Goal: Task Accomplishment & Management: Use online tool/utility

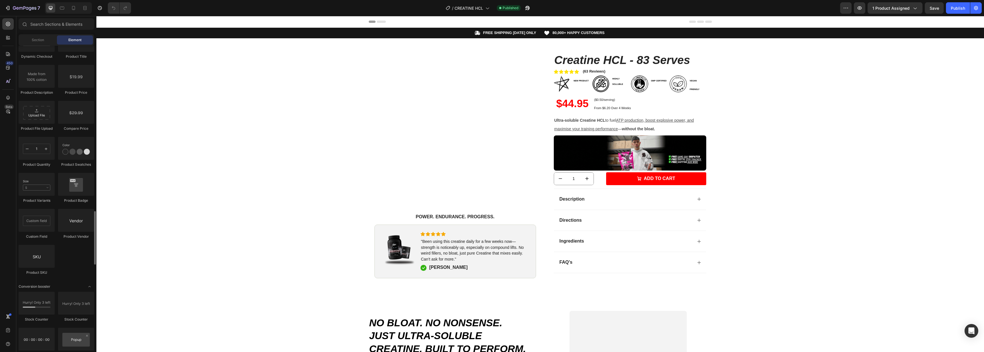
scroll to position [914, 0]
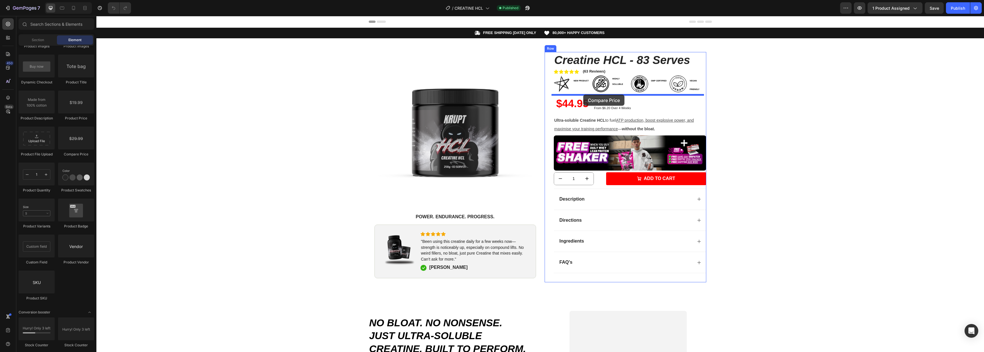
drag, startPoint x: 173, startPoint y: 156, endPoint x: 583, endPoint y: 95, distance: 414.6
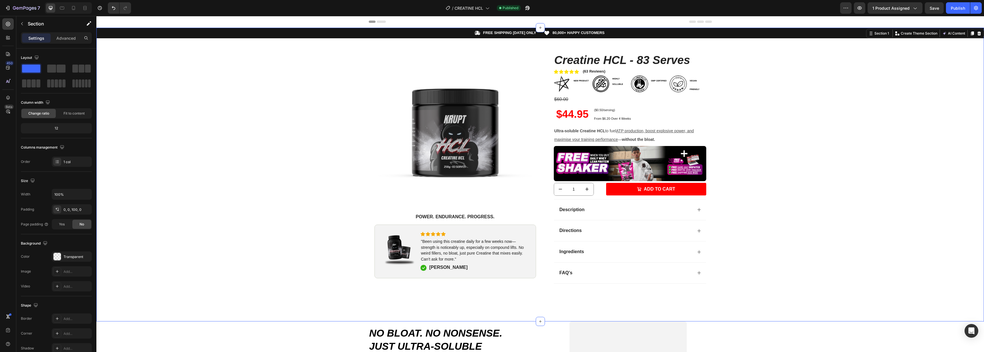
click at [756, 128] on div "Icon FREE SHIPPING TODAY ONLY Text Block Row Icon 80,000+ HAPPY CUSTOMERS Text …" at bounding box center [540, 160] width 888 height 265
click at [582, 101] on div "$60.00" at bounding box center [630, 99] width 152 height 9
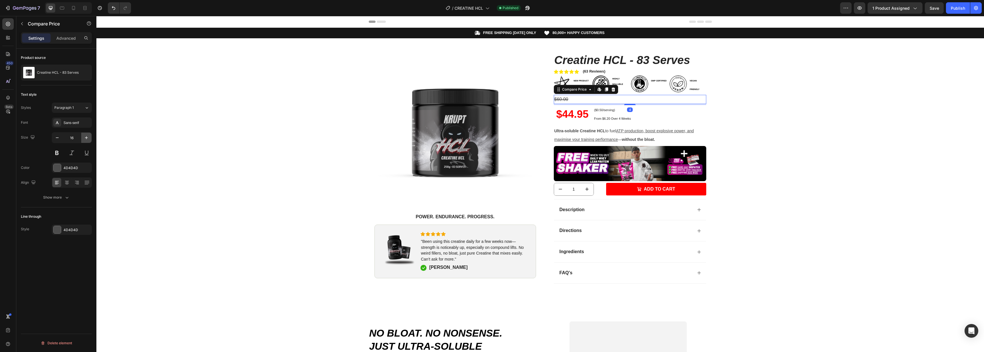
click at [85, 136] on icon "button" at bounding box center [87, 138] width 6 height 6
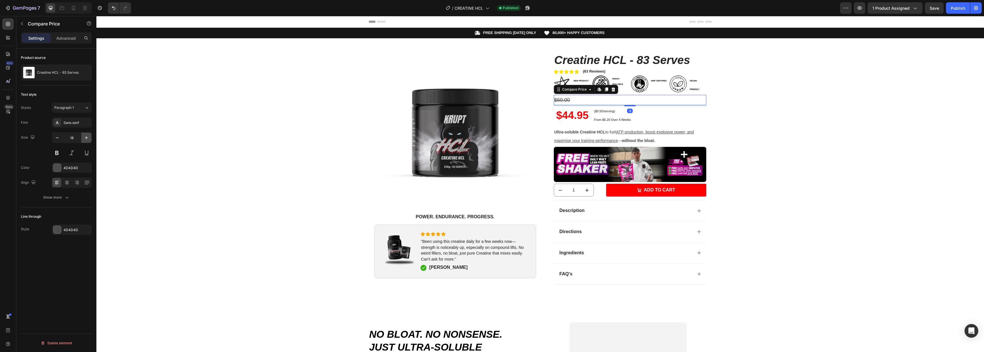
click at [85, 136] on icon "button" at bounding box center [87, 138] width 6 height 6
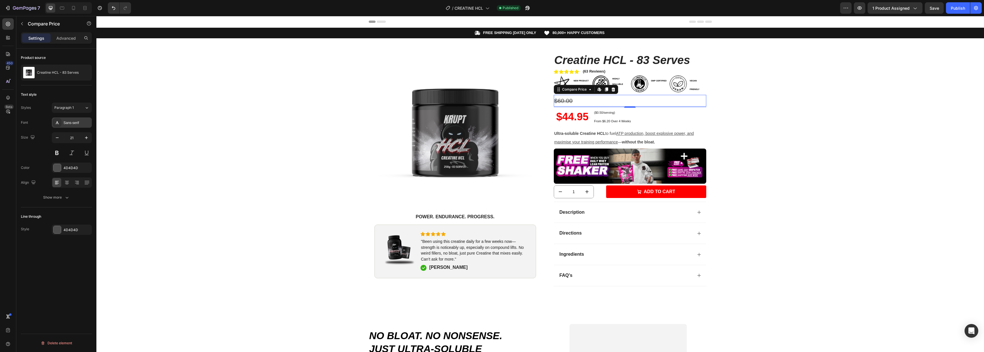
click at [80, 125] on div "Sans-serif" at bounding box center [77, 122] width 27 height 5
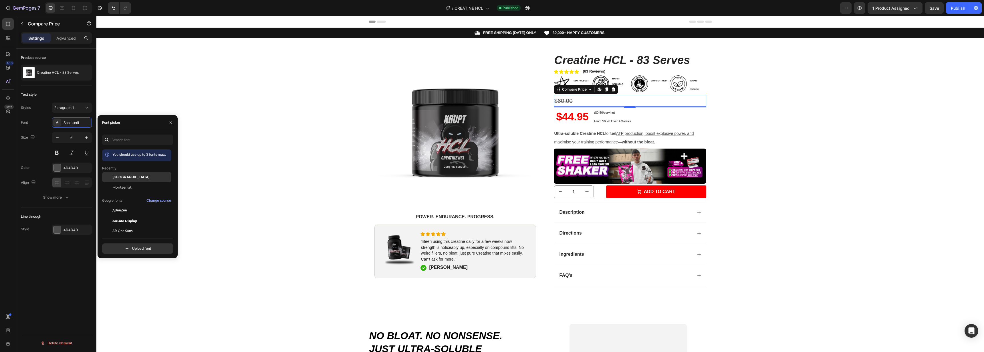
click at [117, 179] on span "Alexandria" at bounding box center [130, 177] width 37 height 5
click at [82, 139] on button "button" at bounding box center [86, 138] width 10 height 10
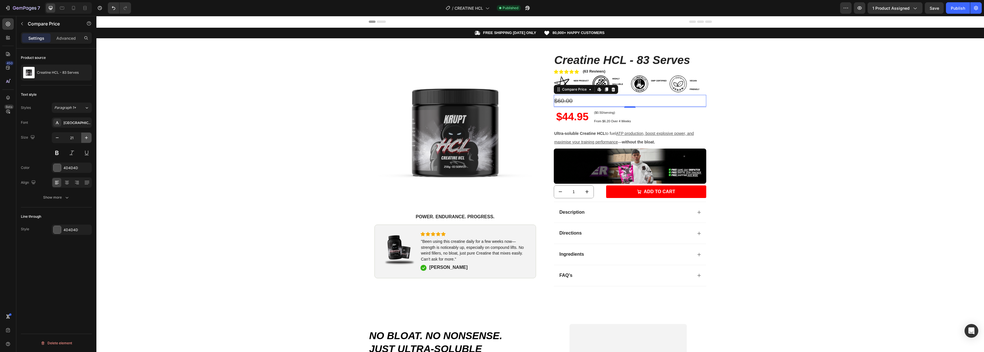
click at [82, 139] on button "button" at bounding box center [86, 138] width 10 height 10
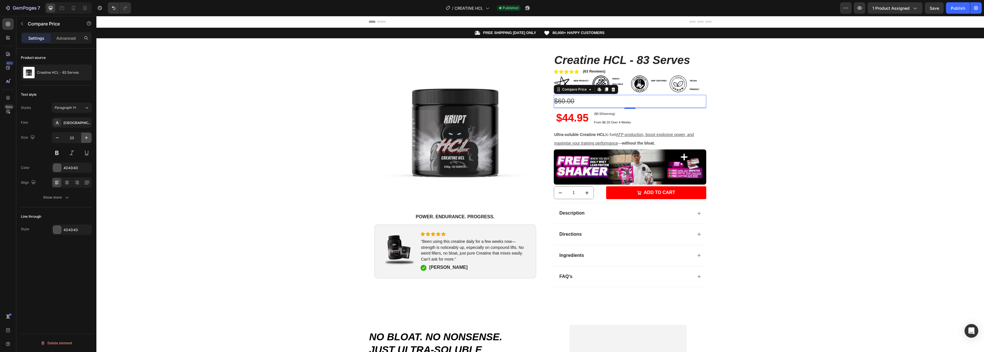
click at [82, 139] on button "button" at bounding box center [86, 138] width 10 height 10
type input "25"
click at [57, 168] on div at bounding box center [56, 167] width 7 height 7
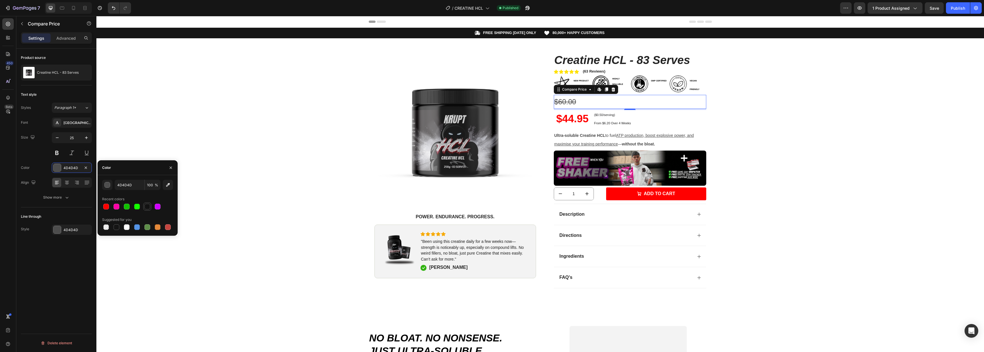
click at [146, 207] on div at bounding box center [147, 207] width 6 height 6
type input "121212"
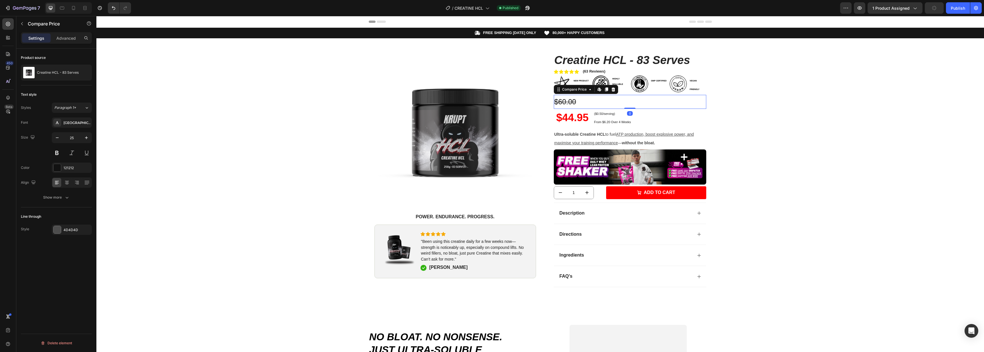
drag, startPoint x: 630, startPoint y: 110, endPoint x: 606, endPoint y: 106, distance: 23.8
click at [632, 103] on div "$60.00 Compare Price Edit content in Shopify 0 Compare Price Edit content in Sh…" at bounding box center [630, 102] width 152 height 14
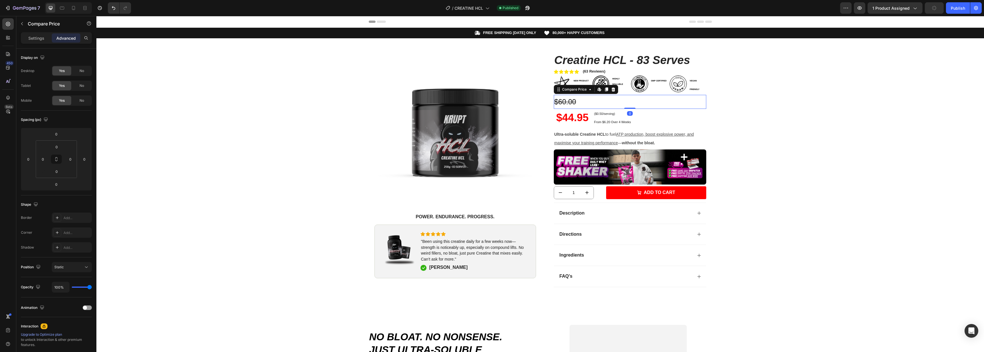
click at [37, 30] on div "Compare Price" at bounding box center [48, 23] width 65 height 15
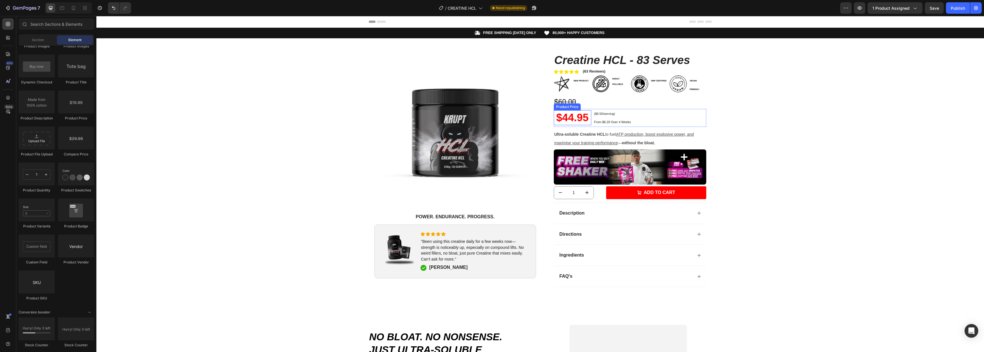
click at [578, 104] on div "Product Price" at bounding box center [567, 107] width 27 height 7
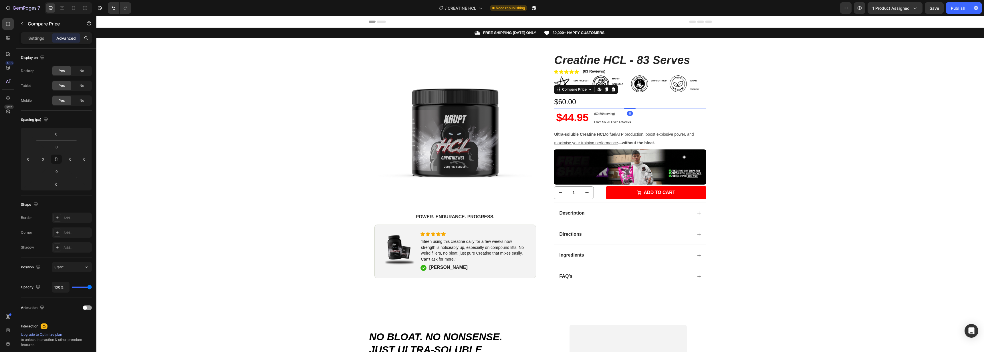
click at [627, 100] on div "$60.00" at bounding box center [630, 102] width 152 height 14
click at [626, 101] on div "$60.00" at bounding box center [630, 102] width 152 height 14
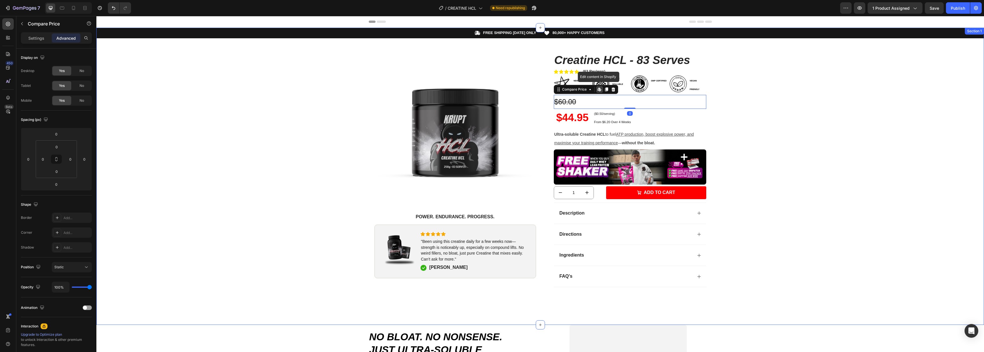
click at [787, 158] on div "Icon FREE SHIPPING TODAY ONLY Text Block Row Icon 80,000+ HAPPY CUSTOMERS Text …" at bounding box center [540, 162] width 888 height 269
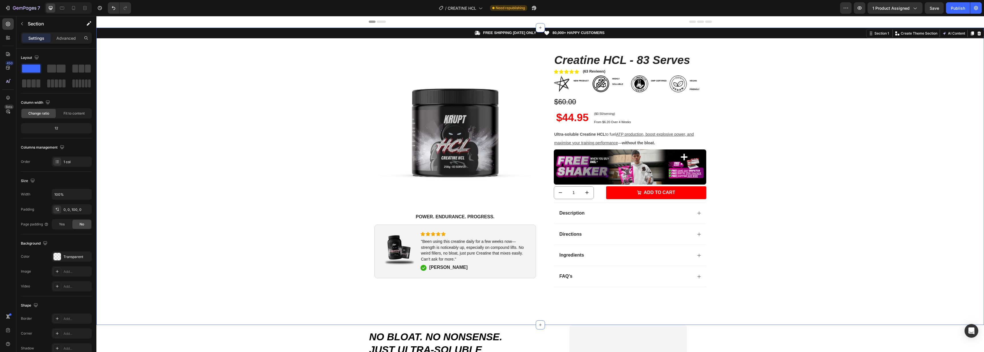
scroll to position [3, 0]
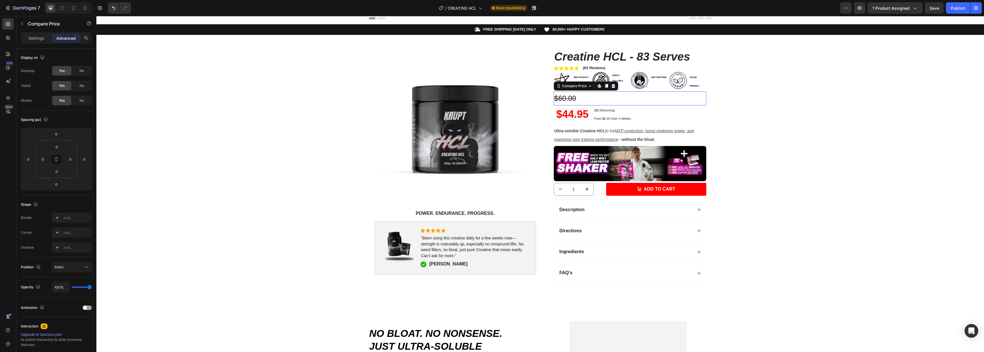
click at [583, 97] on div "$60.00" at bounding box center [630, 99] width 152 height 14
click at [39, 37] on p "Settings" at bounding box center [36, 38] width 16 height 6
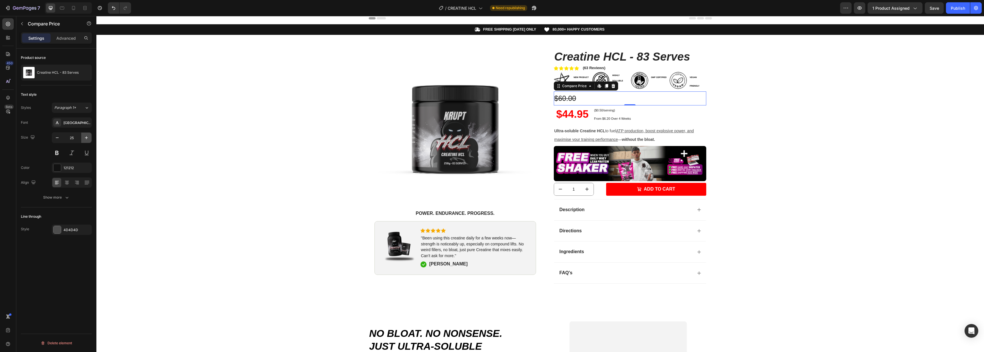
click at [85, 137] on icon "button" at bounding box center [87, 138] width 6 height 6
type input "28"
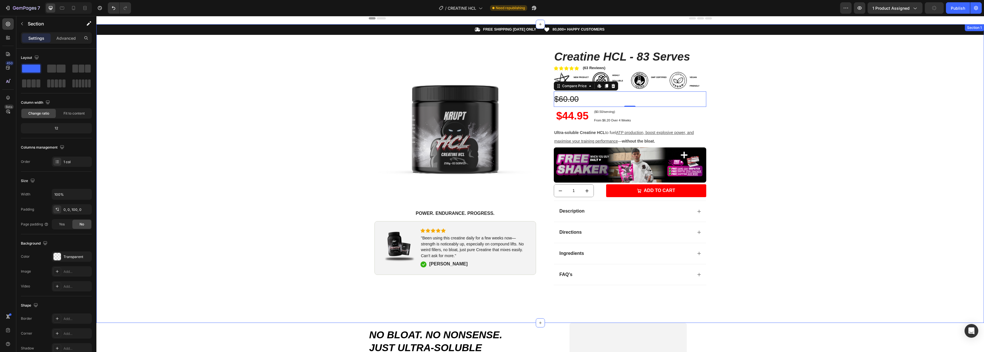
click at [724, 196] on div "Icon FREE SHIPPING TODAY ONLY Text Block Row Icon 80,000+ HAPPY CUSTOMERS Text …" at bounding box center [540, 159] width 888 height 270
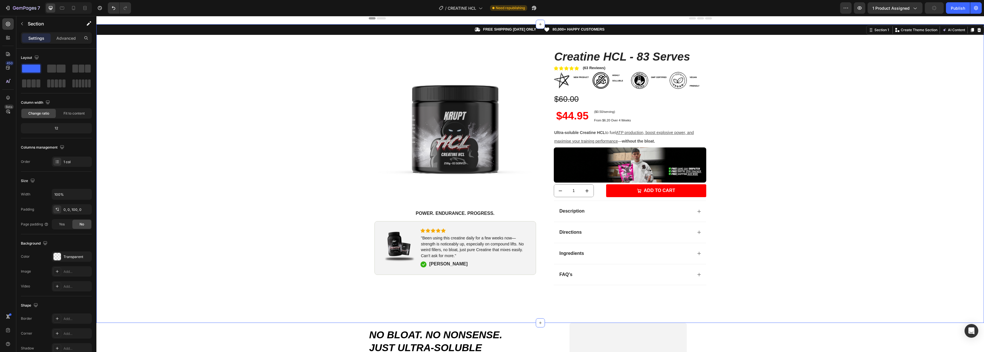
click at [724, 196] on div "Icon FREE SHIPPING TODAY ONLY Text Block Row Icon 80,000+ HAPPY CUSTOMERS Text …" at bounding box center [540, 159] width 888 height 270
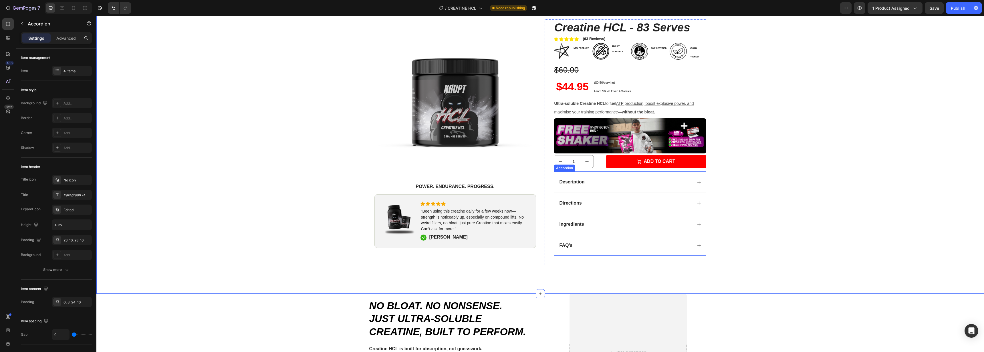
click at [598, 226] on div "Ingredients" at bounding box center [626, 225] width 134 height 8
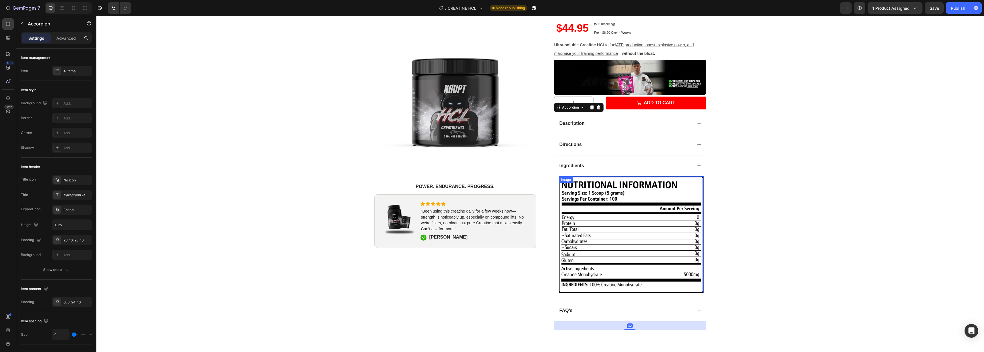
scroll to position [95, 0]
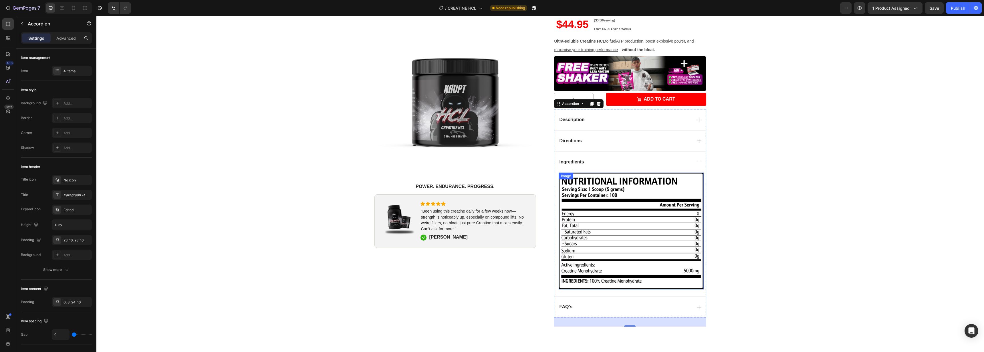
click at [583, 207] on img at bounding box center [631, 231] width 145 height 117
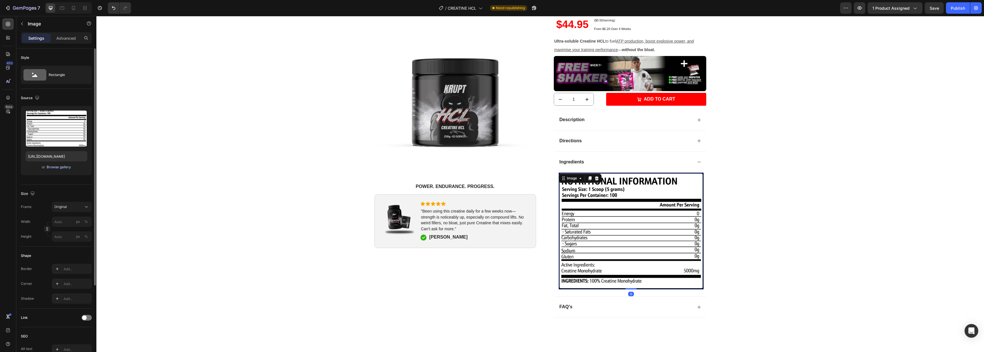
click at [62, 167] on div "Browse gallery" at bounding box center [59, 167] width 24 height 5
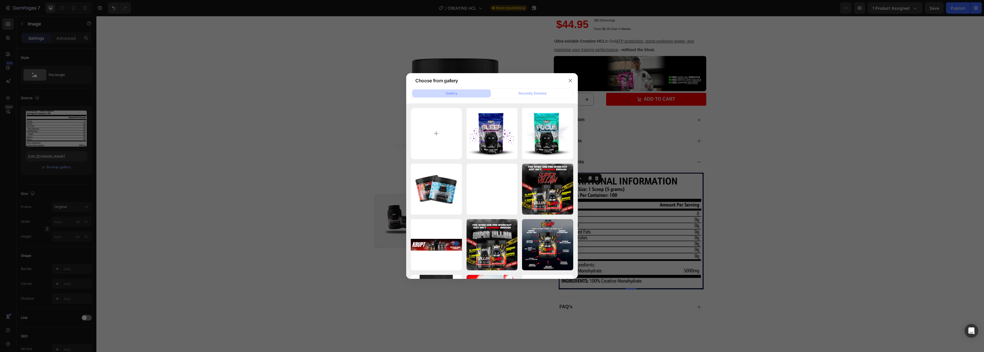
type input "C:\fakepath\CREHCLPANEL.png"
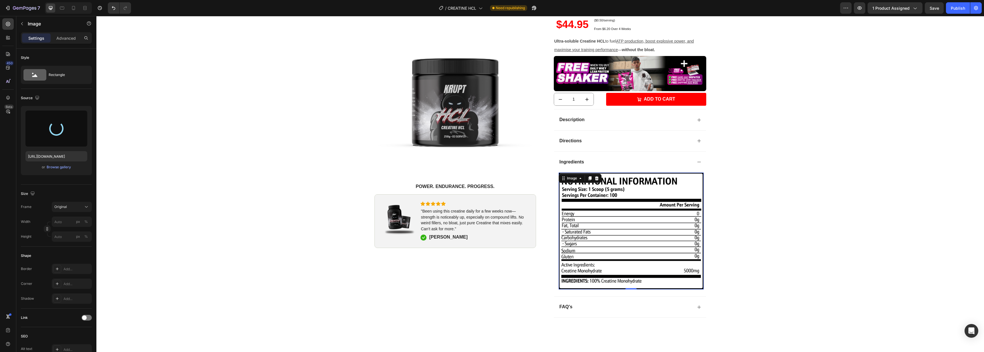
type input "https://cdn.shopify.com/s/files/1/0721/7050/4503/files/gempages_564630007272440…"
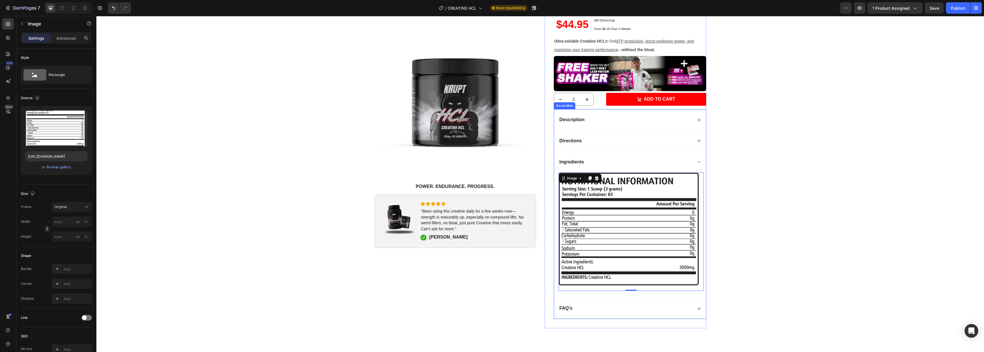
click at [612, 118] on div "Description" at bounding box center [626, 120] width 134 height 8
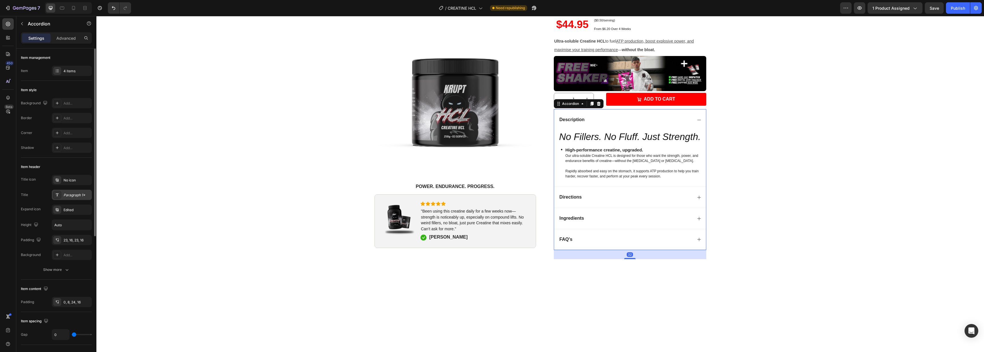
click at [78, 196] on div "Paragraph 1*" at bounding box center [77, 195] width 27 height 5
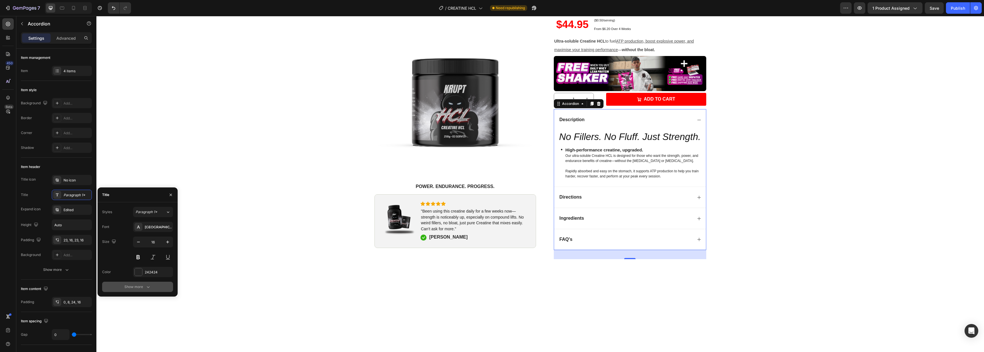
click at [143, 285] on div "Show more" at bounding box center [137, 287] width 27 height 6
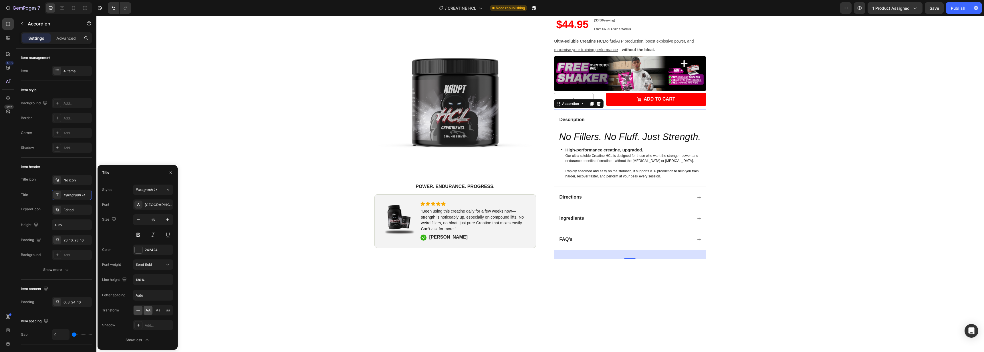
click at [147, 310] on span "AA" at bounding box center [148, 310] width 5 height 5
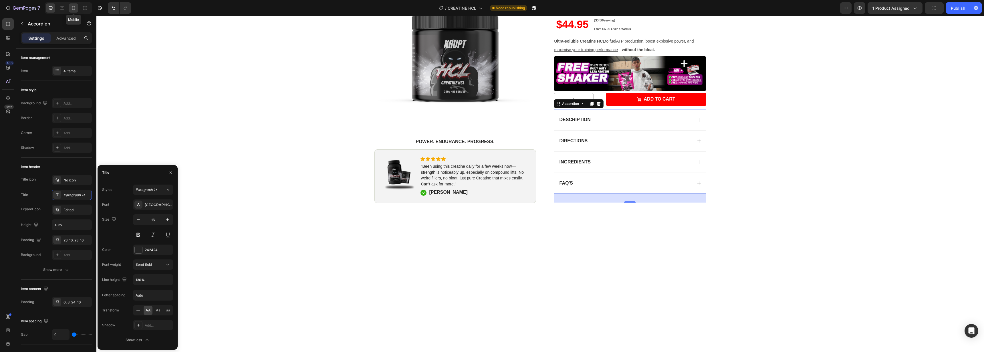
click at [76, 9] on icon at bounding box center [74, 8] width 6 height 6
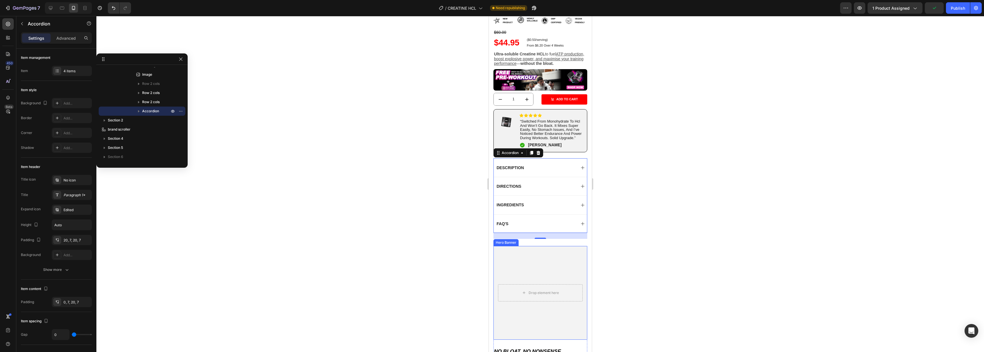
scroll to position [139, 0]
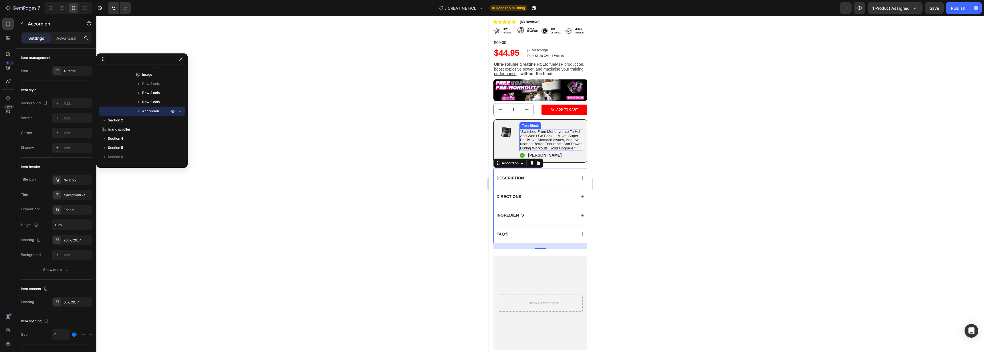
click at [540, 150] on span "“switched from monohydrate to hcl and won’t go back. it mixes super easily, no …" at bounding box center [551, 140] width 62 height 21
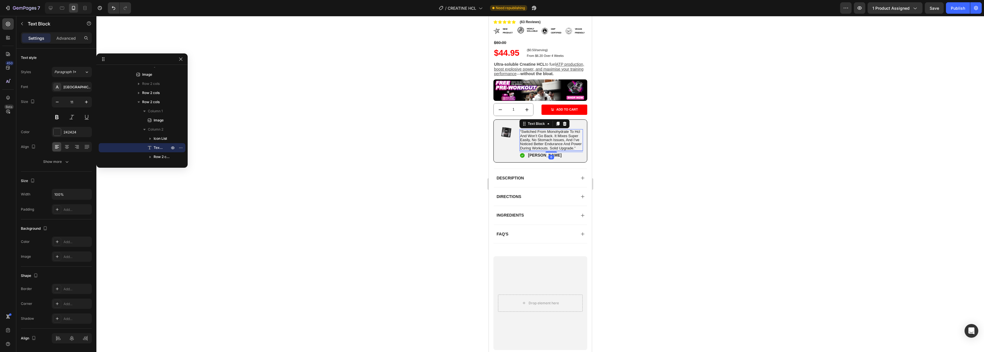
click at [540, 150] on span "“switched from monohydrate to hcl and won’t go back. it mixes super easily, no …" at bounding box center [551, 140] width 62 height 21
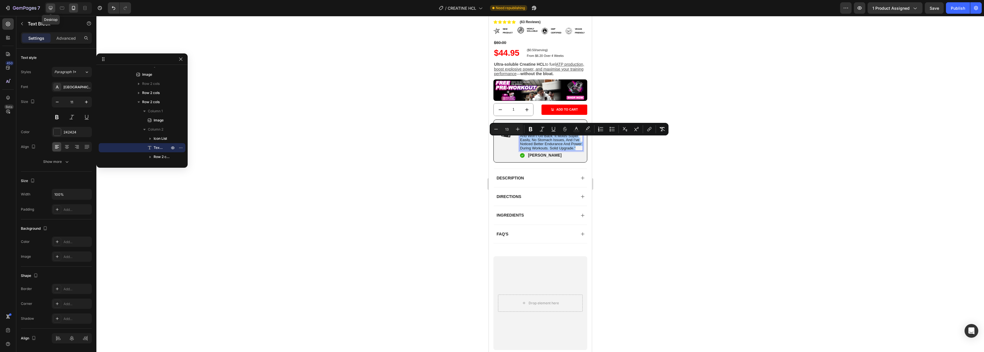
click at [52, 8] on icon at bounding box center [51, 8] width 4 height 4
type input "16"
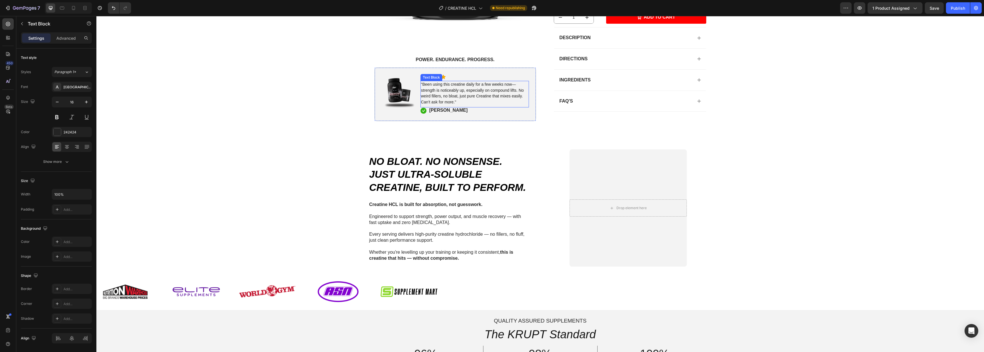
scroll to position [173, 0]
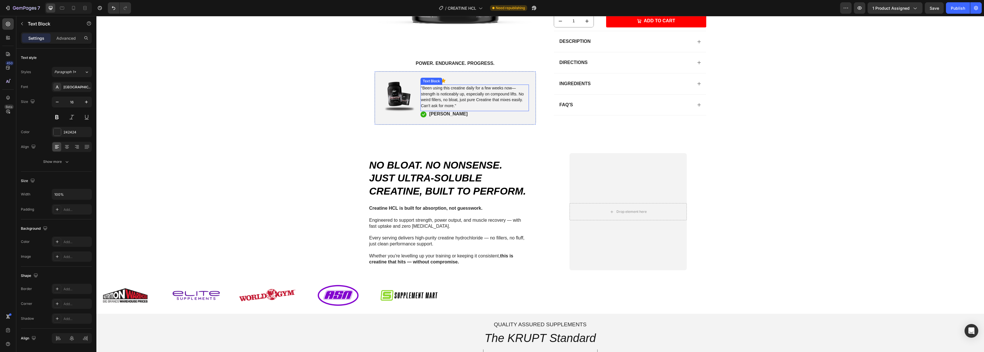
click at [438, 95] on span ""Been using this creatine daily for a few weeks now—strength is noticeably up, …" at bounding box center [472, 97] width 103 height 22
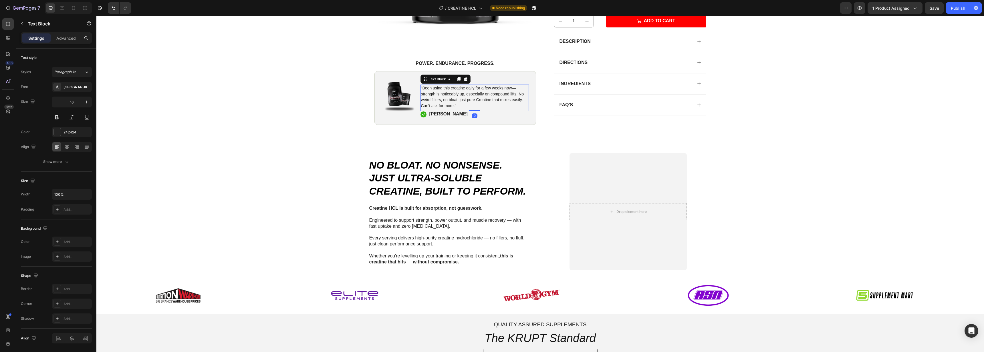
click at [438, 95] on span ""Been using this creatine daily for a few weeks now—strength is noticeably up, …" at bounding box center [472, 97] width 103 height 22
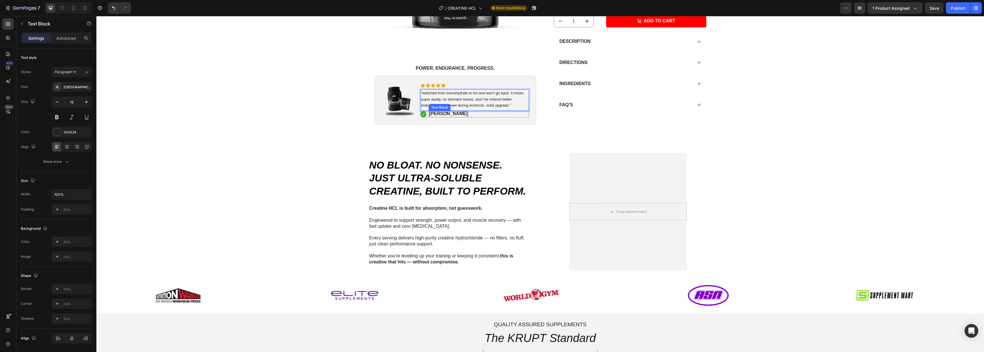
click at [442, 114] on p "Ben Chisholm" at bounding box center [448, 114] width 38 height 6
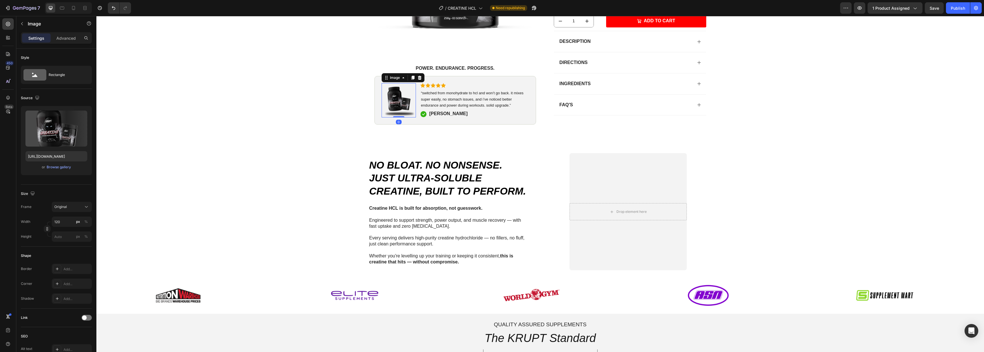
click at [404, 98] on img at bounding box center [399, 100] width 34 height 34
click at [62, 170] on div "or Browse gallery" at bounding box center [56, 167] width 62 height 7
click at [63, 169] on div "Browse gallery" at bounding box center [59, 167] width 24 height 5
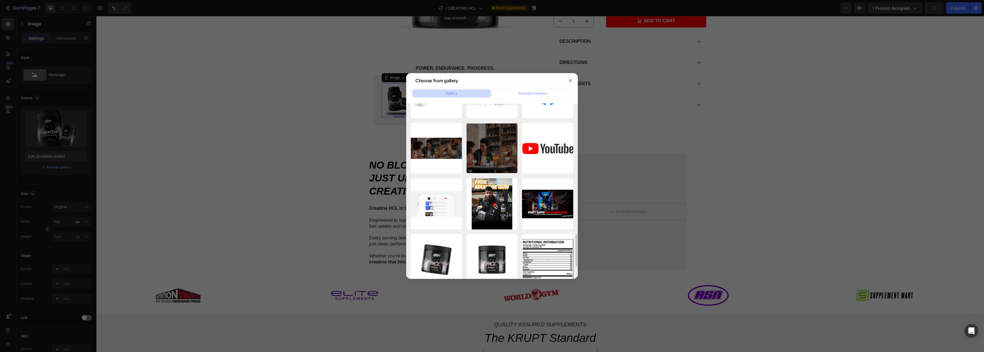
scroll to position [776, 0]
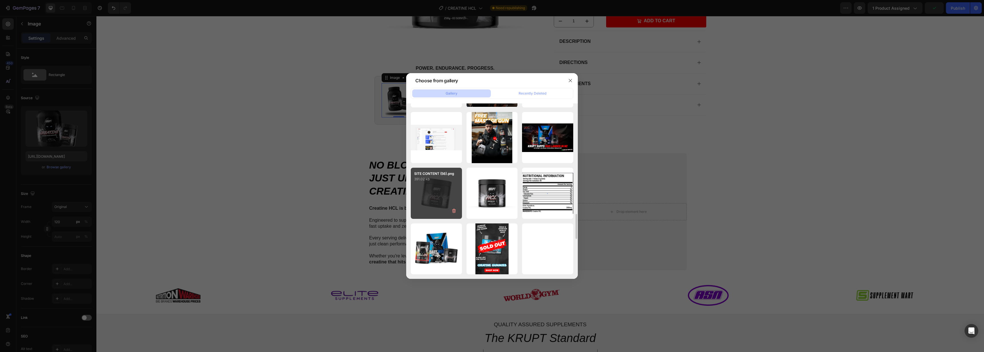
click at [427, 198] on div "SITE CONTENT (56).png 391.02 kb" at bounding box center [436, 193] width 51 height 51
type input "https://cdn.shopify.com/s/files/1/0721/7050/4503/files/gempages_564630007272440…"
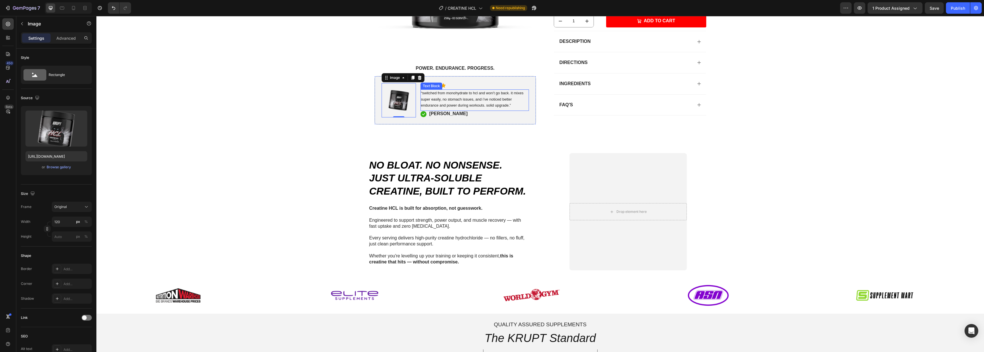
click at [424, 91] on span "“switched from monohydrate to hcl and won’t go back. it mixes super easily, no …" at bounding box center [472, 99] width 102 height 17
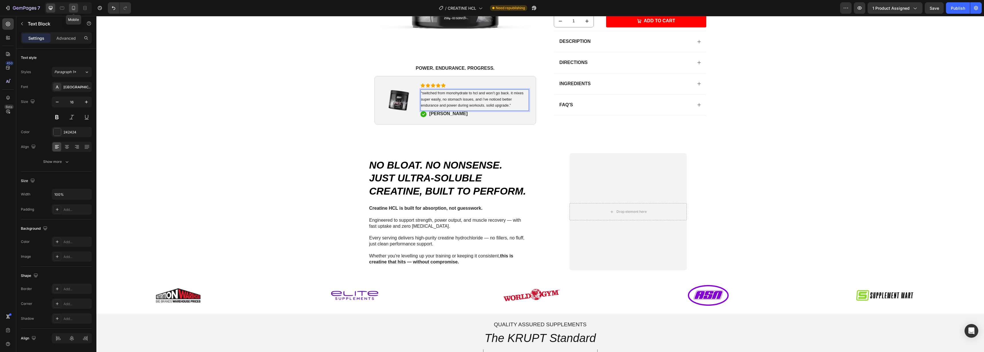
click at [74, 7] on icon at bounding box center [74, 8] width 6 height 6
type input "14"
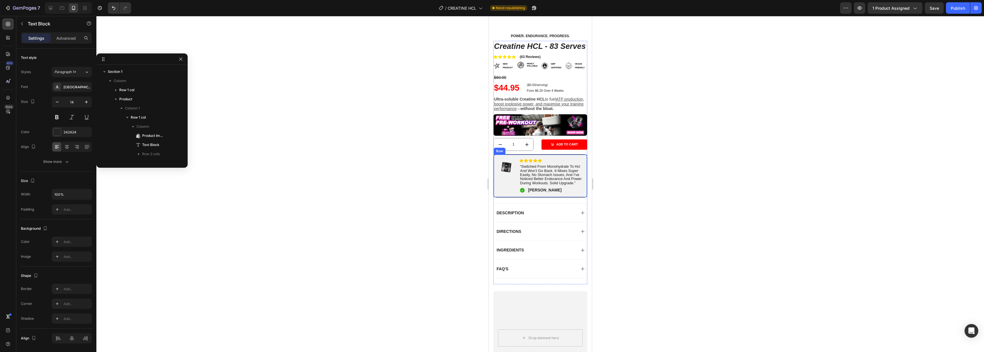
scroll to position [84, 0]
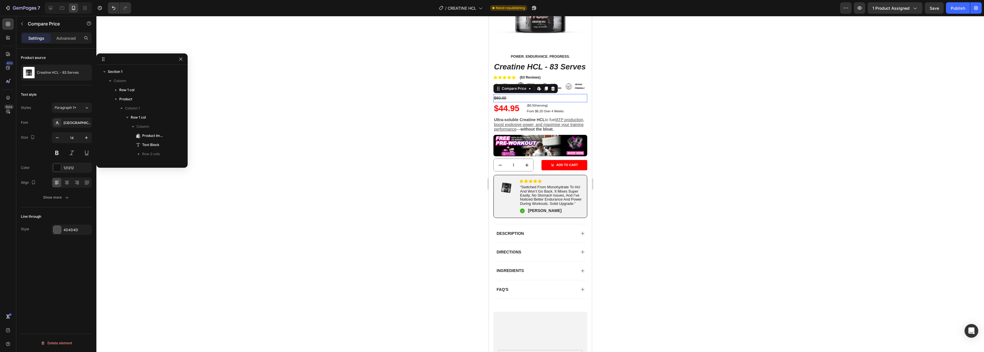
click at [526, 102] on div "$60.00" at bounding box center [540, 98] width 94 height 8
click at [87, 138] on icon "button" at bounding box center [86, 137] width 3 height 3
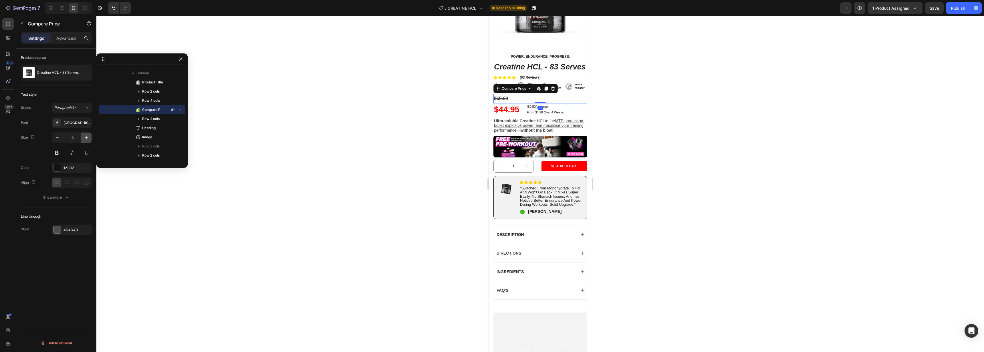
type input "17"
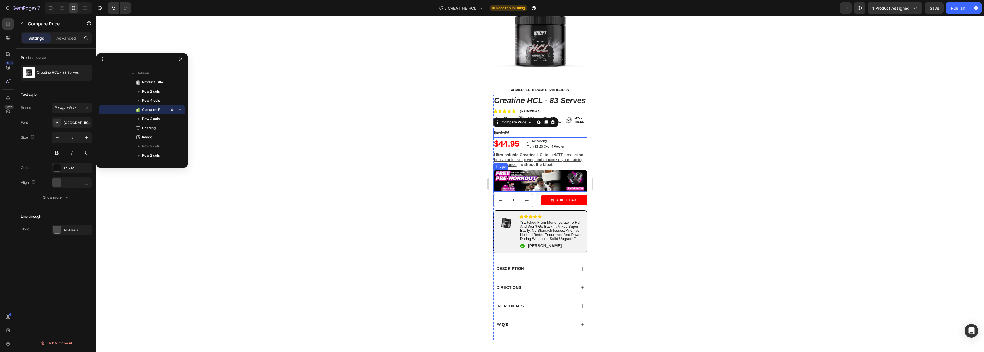
scroll to position [0, 0]
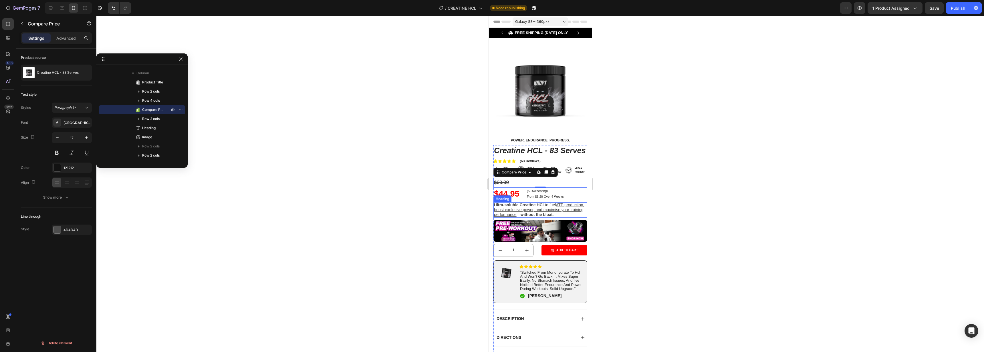
click at [542, 213] on u "ATP production, boost explosive power, and maximise your training performance" at bounding box center [539, 210] width 90 height 14
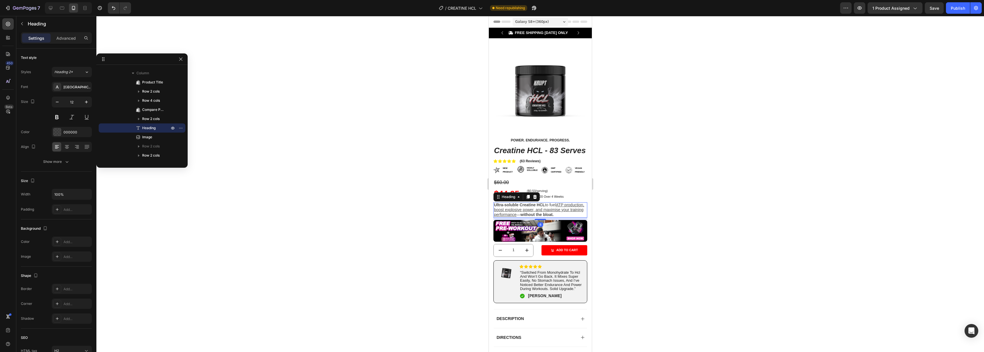
click at [629, 227] on div at bounding box center [540, 184] width 888 height 336
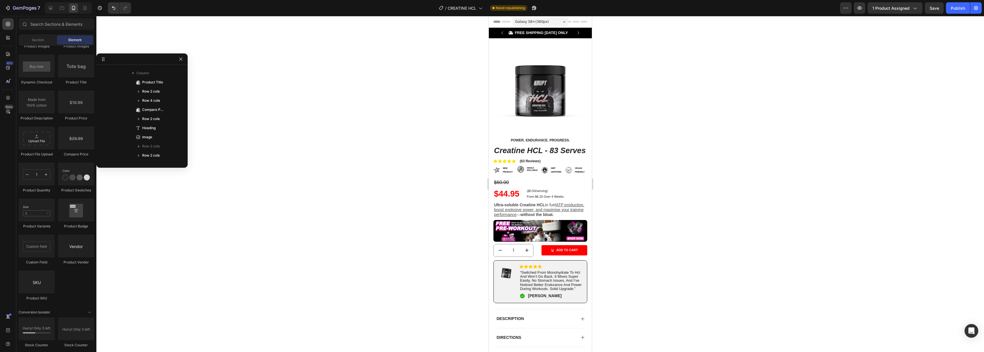
click at [960, 14] on div "7 Version history / CREATINE HCL Need republishing Preview 1 product assigned S…" at bounding box center [492, 8] width 984 height 16
click at [962, 7] on div "Publish" at bounding box center [958, 8] width 14 height 6
click at [676, 158] on div at bounding box center [540, 184] width 888 height 336
click at [534, 151] on h1 "Creatine HCL - 83 Serves" at bounding box center [540, 150] width 94 height 11
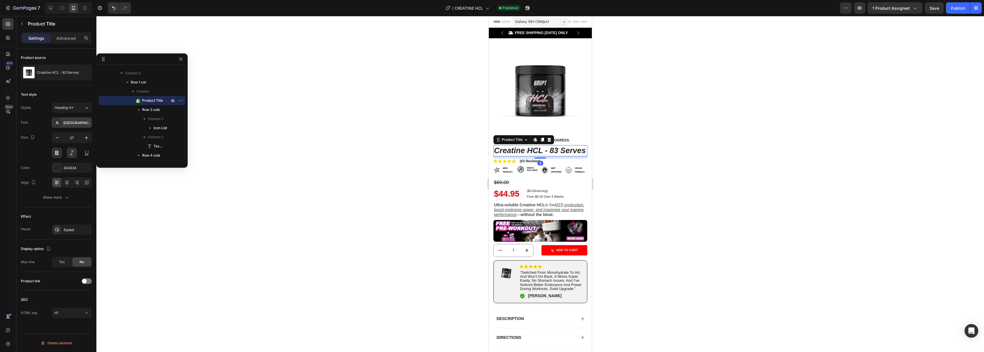
click at [67, 122] on div "[GEOGRAPHIC_DATA]" at bounding box center [77, 122] width 27 height 5
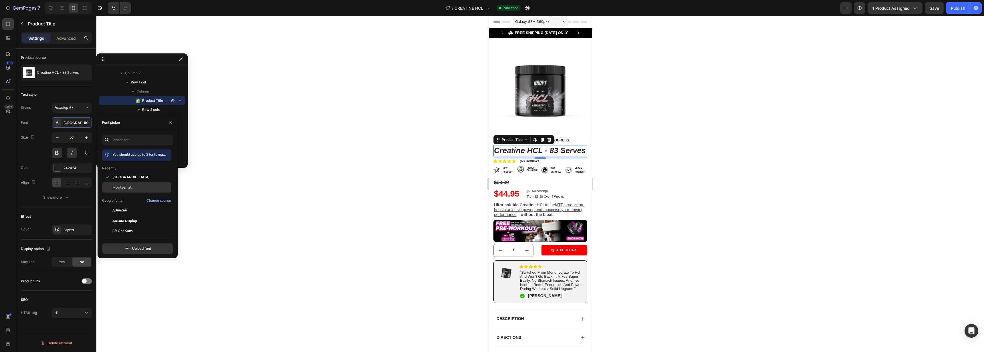
click at [135, 189] on div "Montserrat" at bounding box center [141, 187] width 58 height 5
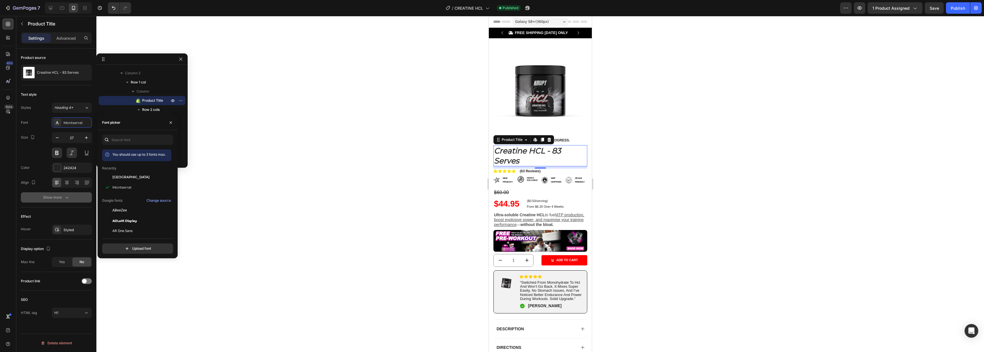
click at [65, 201] on button "Show more" at bounding box center [56, 198] width 71 height 10
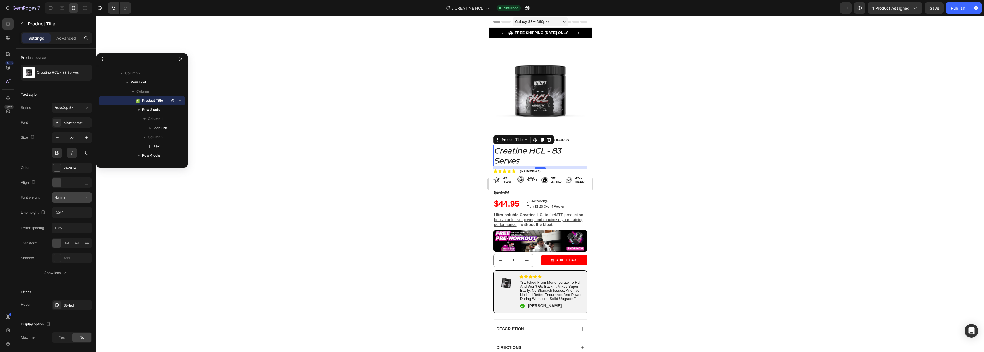
click at [68, 200] on div "Normal" at bounding box center [68, 197] width 29 height 5
click at [61, 257] on div "Bold" at bounding box center [65, 262] width 45 height 11
click at [341, 255] on div at bounding box center [540, 184] width 888 height 336
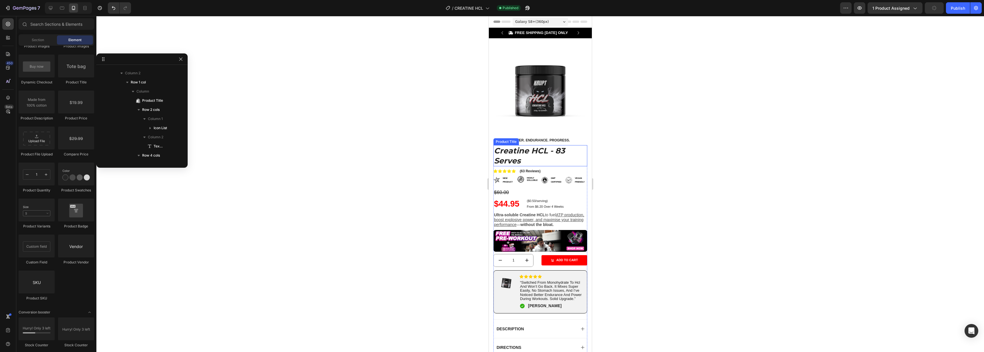
click at [562, 153] on h1 "Creatine HCL - 83 Serves" at bounding box center [540, 155] width 94 height 21
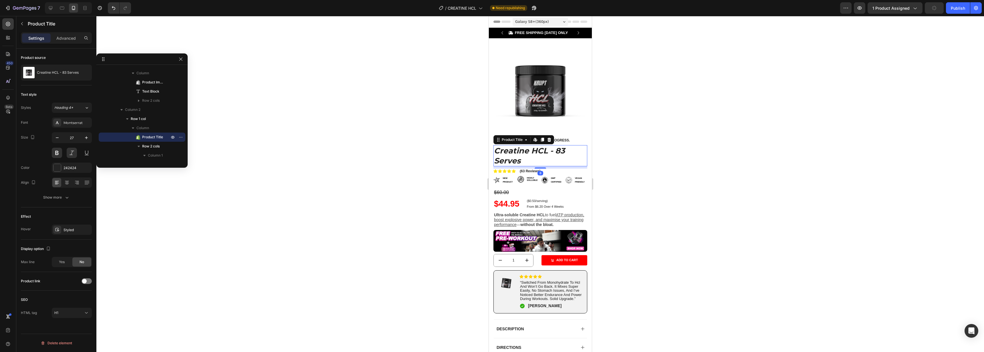
click at [450, 178] on div at bounding box center [540, 184] width 888 height 336
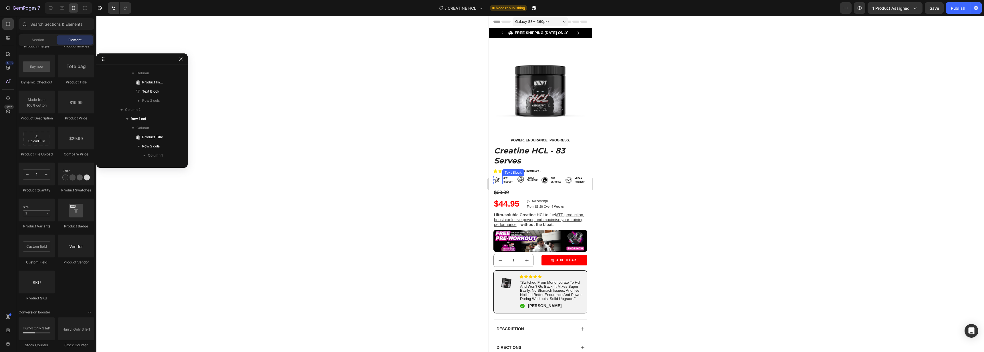
click at [504, 177] on span "NEW PRODUCT" at bounding box center [508, 180] width 10 height 6
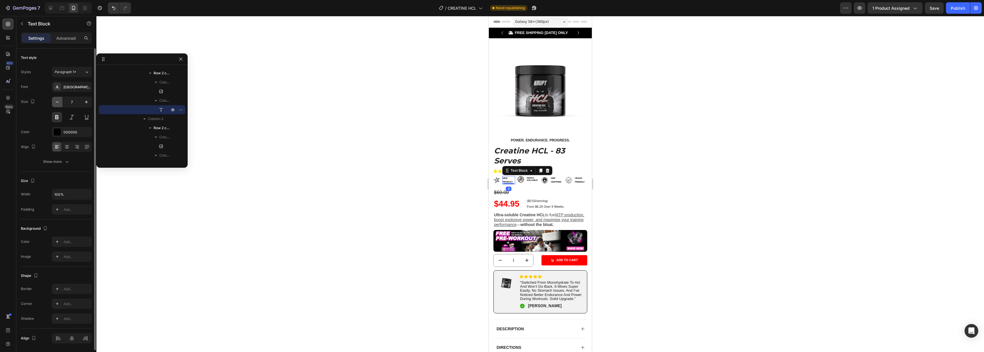
click at [60, 104] on button "button" at bounding box center [57, 102] width 10 height 10
click at [60, 104] on icon "button" at bounding box center [57, 102] width 6 height 6
type input "5"
drag, startPoint x: 657, startPoint y: 186, endPoint x: 98, endPoint y: 171, distance: 559.5
click at [657, 186] on div at bounding box center [540, 184] width 888 height 336
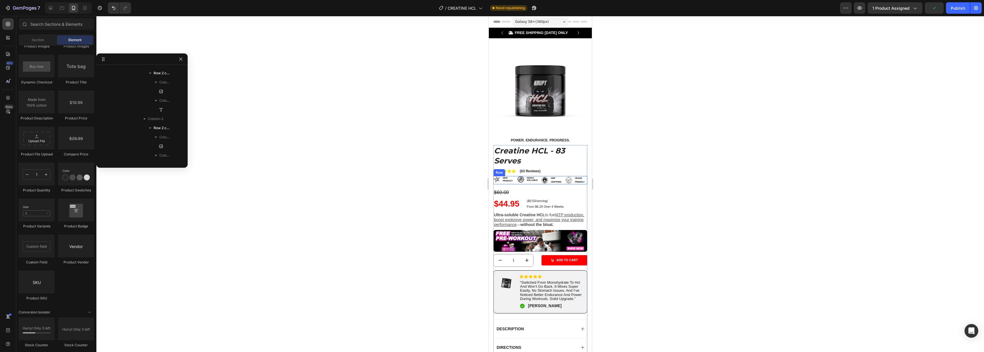
click at [535, 179] on div "Image HIGHLY SOLLUBLE Text Block Row" at bounding box center [528, 180] width 22 height 8
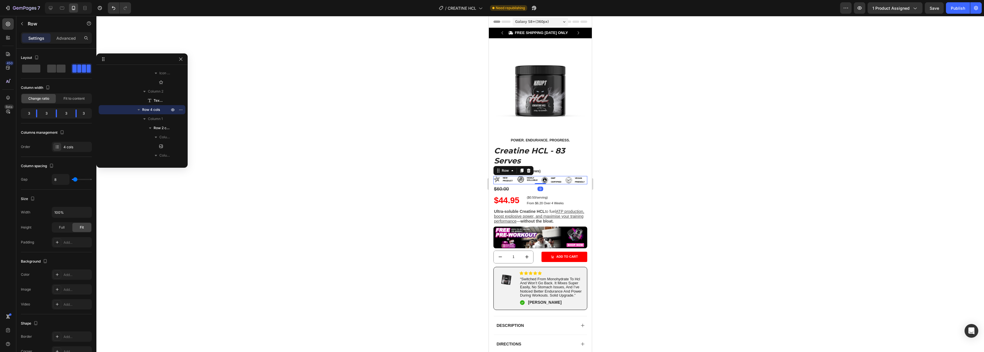
drag, startPoint x: 539, startPoint y: 183, endPoint x: 557, endPoint y: 179, distance: 18.9
click at [541, 183] on div at bounding box center [539, 183] width 11 height 1
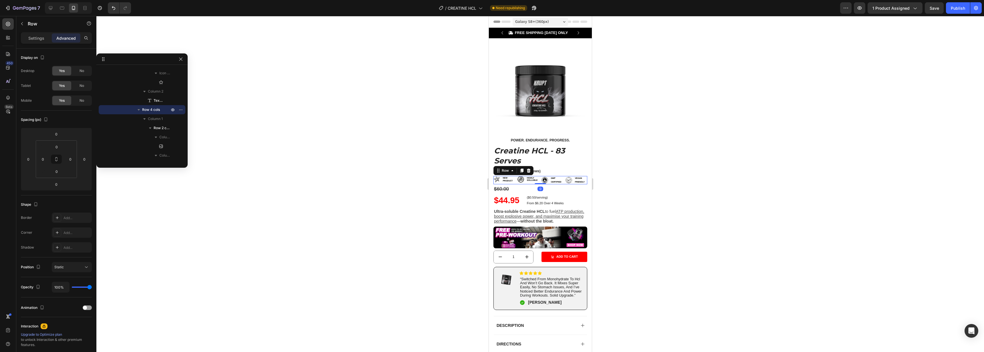
click at [654, 187] on div at bounding box center [540, 184] width 888 height 336
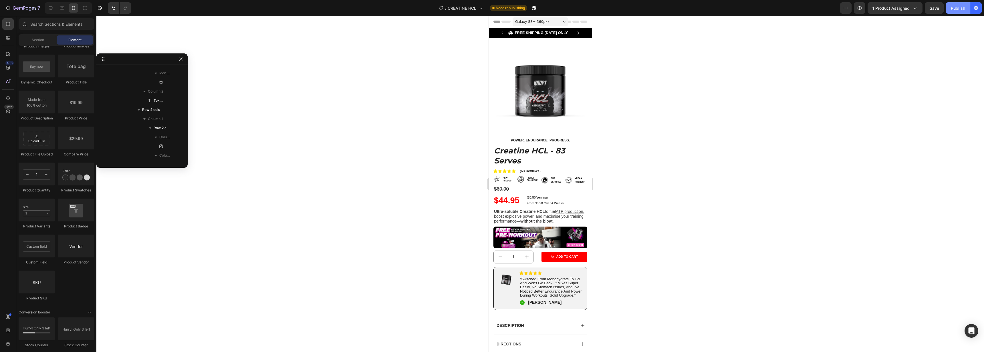
click at [963, 7] on div "Publish" at bounding box center [958, 8] width 14 height 6
click at [478, 9] on span "CREATINE HCL" at bounding box center [469, 8] width 29 height 6
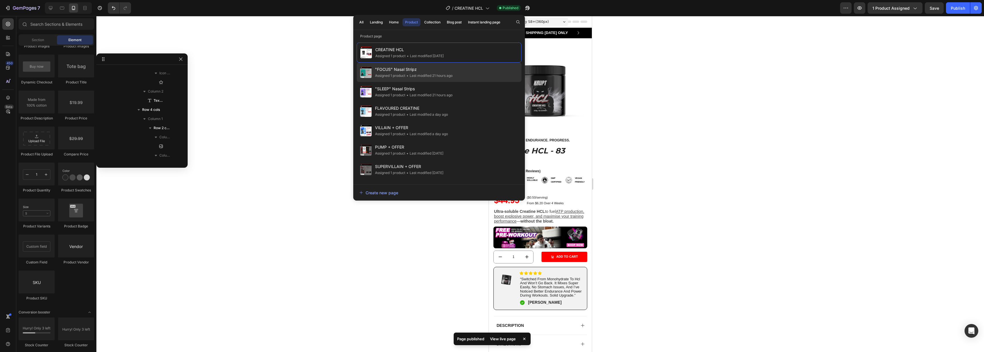
click at [407, 70] on span ""FOCUS" Nasal Stripz" at bounding box center [414, 69] width 78 height 7
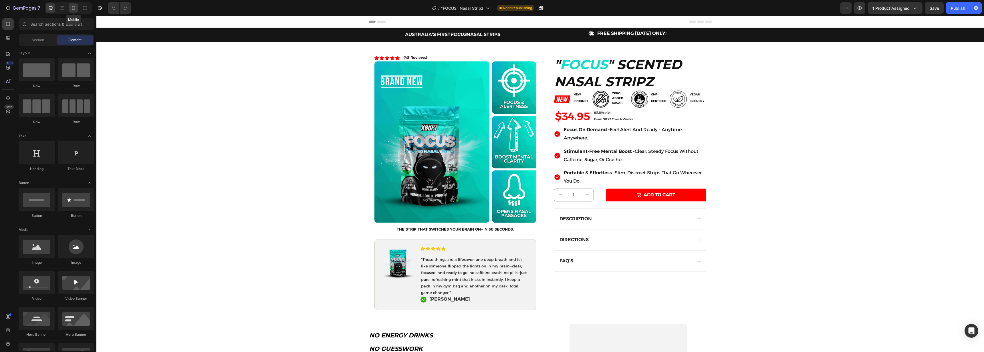
click at [76, 8] on icon at bounding box center [74, 8] width 6 height 6
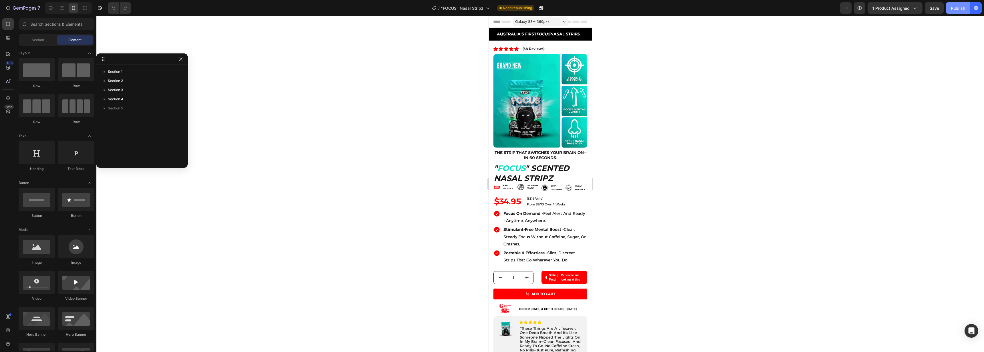
click at [955, 11] on button "Publish" at bounding box center [958, 7] width 24 height 11
click at [530, 163] on h2 "" FOCUS " SCENTED NASAL STRIPZ" at bounding box center [540, 173] width 94 height 21
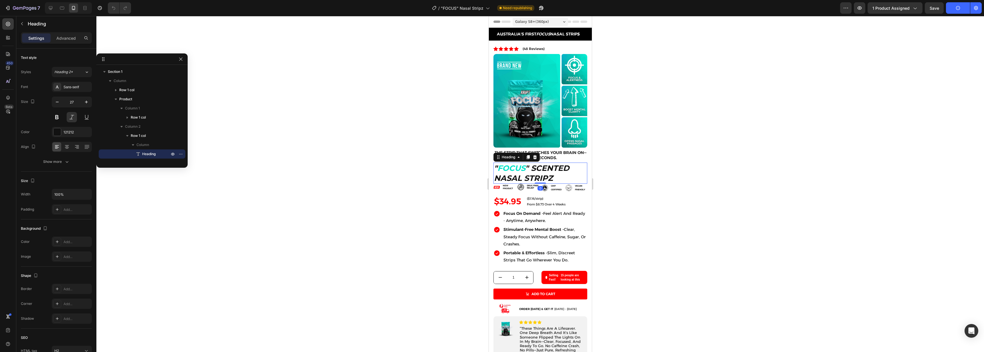
click at [530, 163] on h2 "" FOCUS " SCENTED NASAL STRIPZ" at bounding box center [540, 173] width 94 height 21
click at [499, 164] on span "FOCUS" at bounding box center [511, 168] width 28 height 9
click at [649, 176] on div at bounding box center [540, 184] width 888 height 336
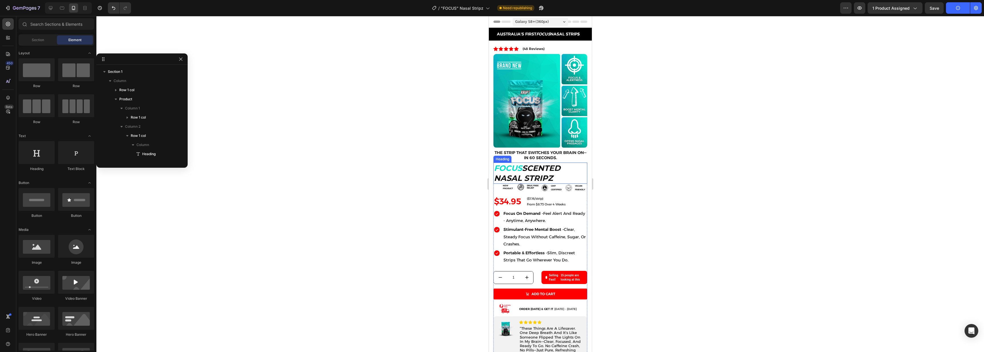
click at [552, 171] on p "⁠⁠⁠⁠⁠⁠⁠ FOCUS SCENTED NASAL STRIPZ" at bounding box center [540, 173] width 93 height 20
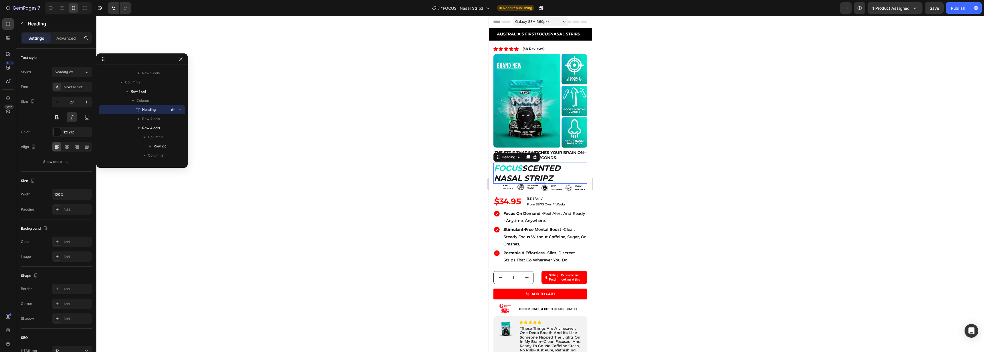
click at [566, 163] on p "FOCUS SCENTED NASAL STRIPZ" at bounding box center [540, 173] width 93 height 20
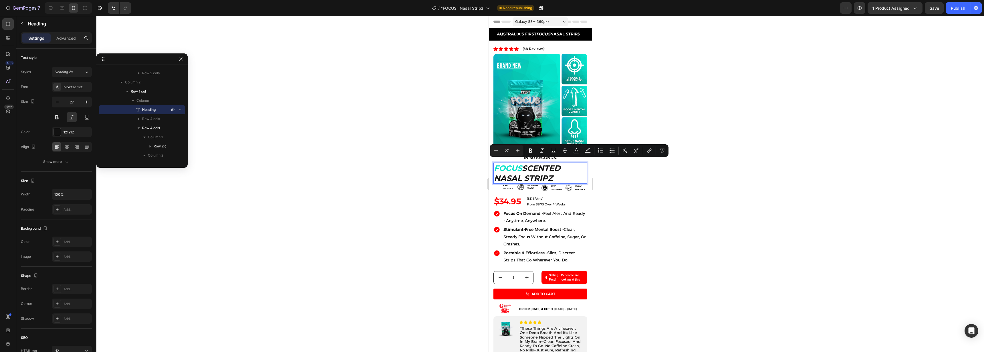
click at [563, 164] on p "FOCUS SCENTED NASAL STRIPZ" at bounding box center [540, 173] width 93 height 20
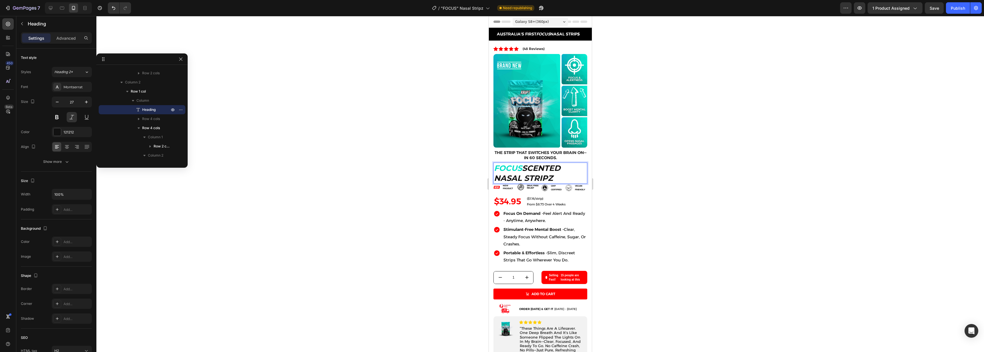
click at [563, 164] on p "FOCUS SCENTED NASAL STRIPZ" at bounding box center [540, 173] width 93 height 20
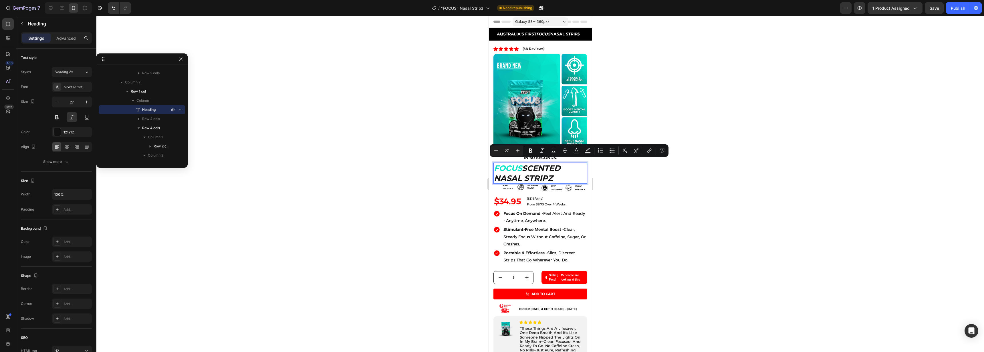
click at [563, 164] on p "FOCUS SCENTED NASAL STRIPZ" at bounding box center [540, 173] width 93 height 20
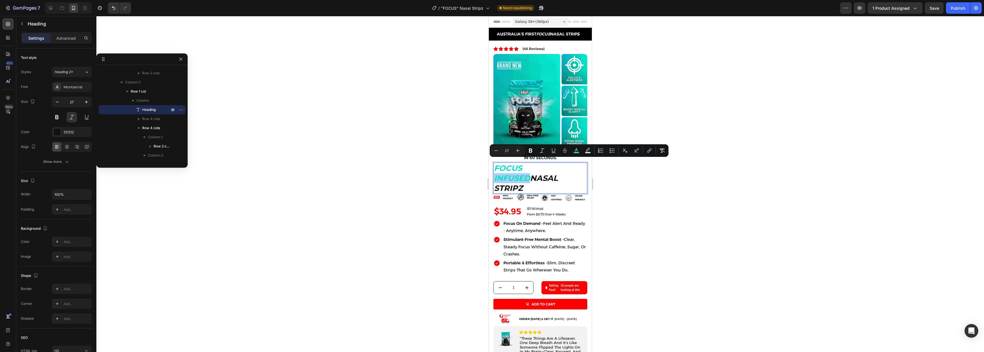
click at [750, 243] on div at bounding box center [540, 184] width 888 height 336
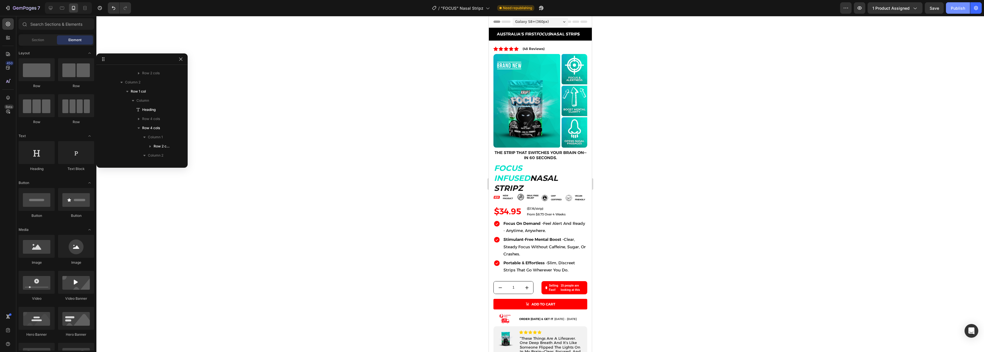
click at [952, 9] on div "Publish" at bounding box center [958, 8] width 14 height 6
click at [485, 8] on span ""FOCUS" Nasal Stripz" at bounding box center [468, 8] width 43 height 6
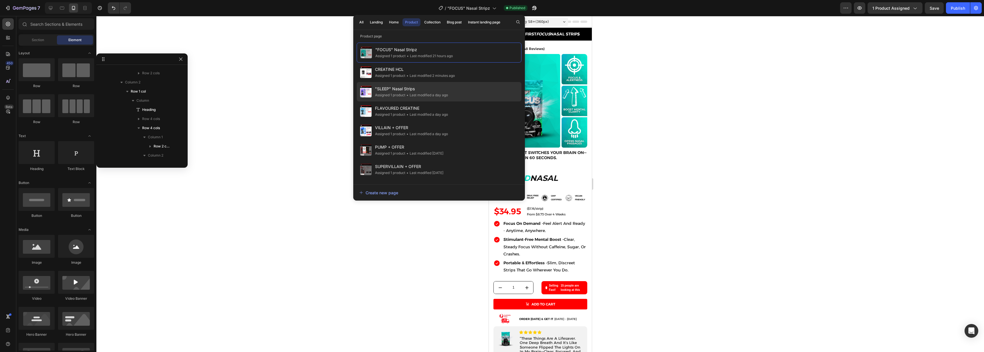
click at [411, 91] on span ""SLEEP" Nasal Strips" at bounding box center [411, 89] width 73 height 7
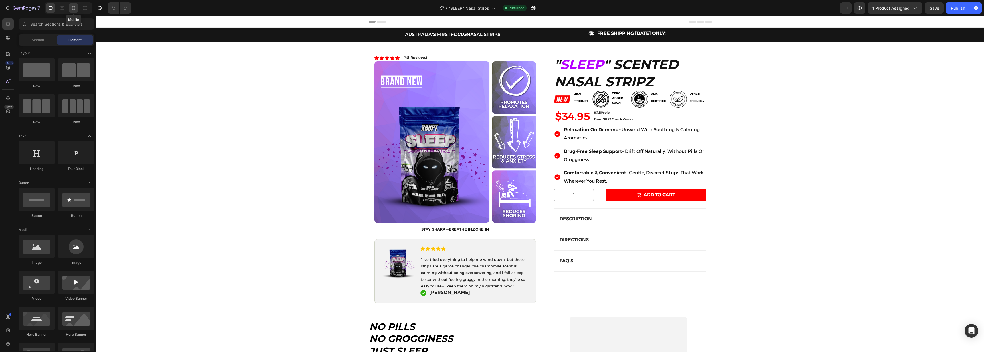
click at [73, 7] on icon at bounding box center [74, 8] width 6 height 6
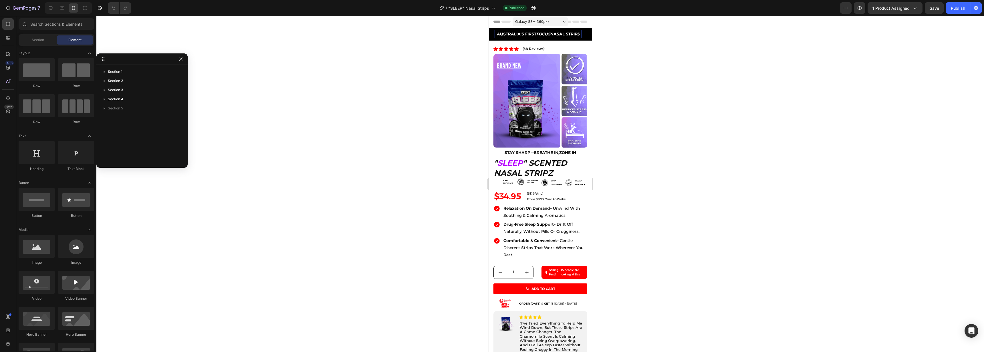
click at [545, 34] on icon "FOCUS" at bounding box center [543, 33] width 14 height 5
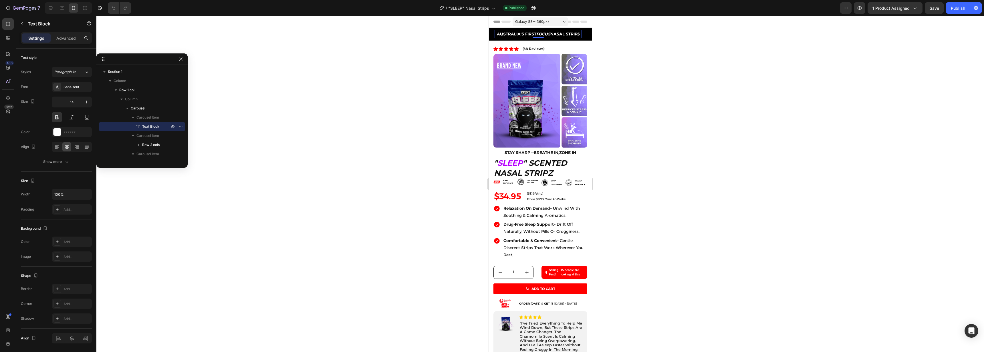
click at [545, 34] on icon "FOCUS" at bounding box center [543, 33] width 14 height 5
click at [536, 33] on p "AUSTRALIA'S FIRST SLEEP NASAL STRIPS" at bounding box center [538, 34] width 86 height 7
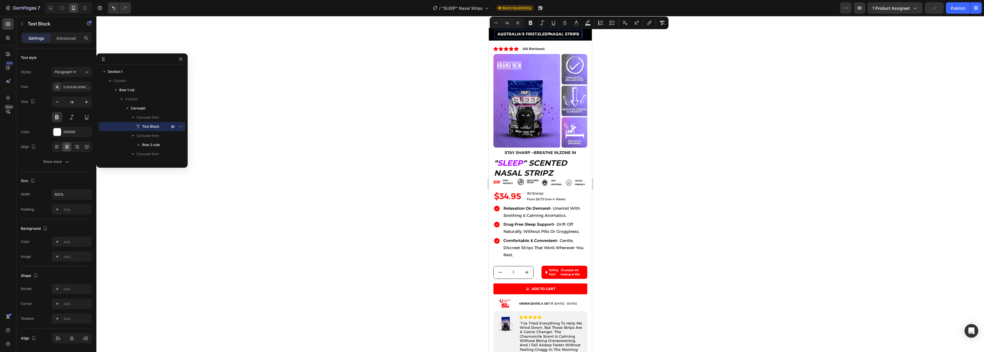
click at [534, 34] on p "AUSTRALIA'S FIRST SLEEP NASAL STRIPS" at bounding box center [538, 34] width 86 height 7
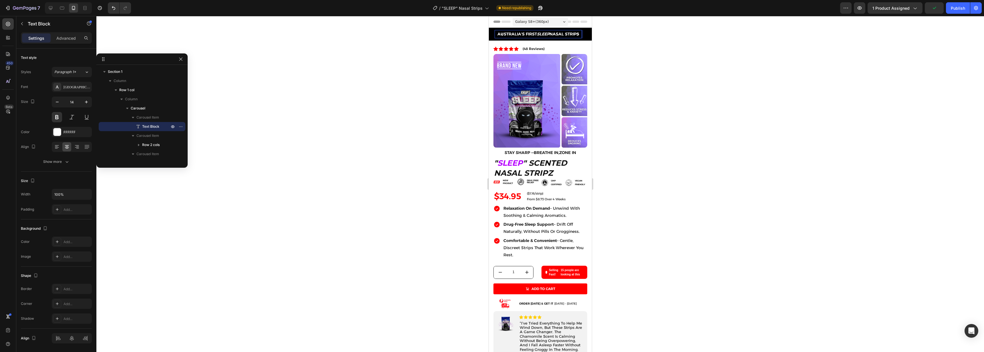
click at [535, 34] on p "AUSTRALIA'S FIRST SLEEP NASAL STRIPS" at bounding box center [538, 34] width 86 height 7
click at [535, 34] on p "AUSTRALIA'S FIRS\ SLEEP NASAL STRIPS" at bounding box center [538, 34] width 86 height 7
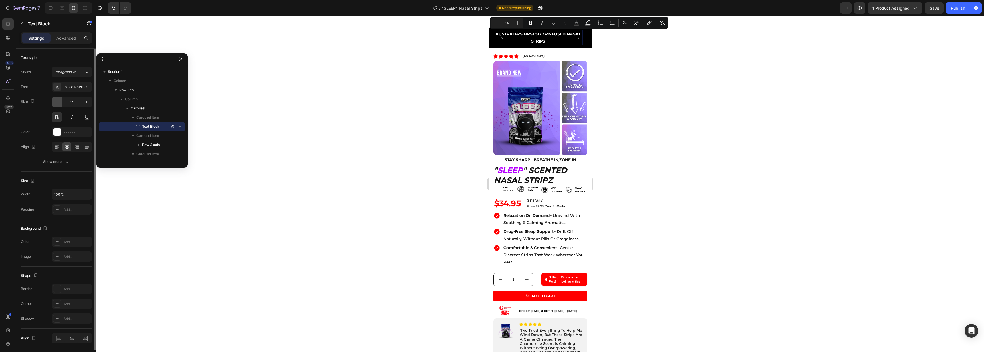
click at [58, 100] on icon "button" at bounding box center [57, 102] width 6 height 6
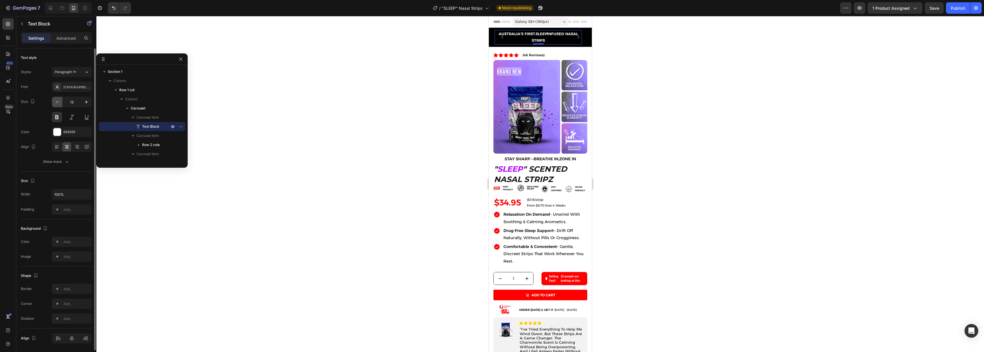
click at [58, 100] on icon "button" at bounding box center [57, 102] width 6 height 6
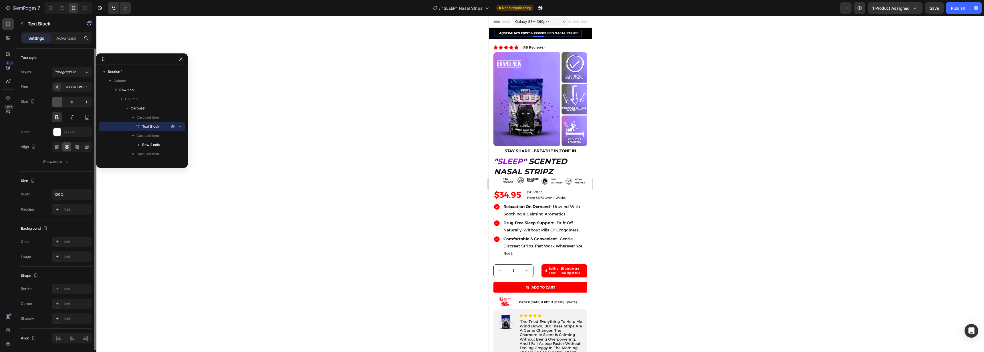
click at [58, 100] on icon "button" at bounding box center [57, 102] width 6 height 6
type input "10"
click at [634, 108] on div at bounding box center [540, 184] width 888 height 336
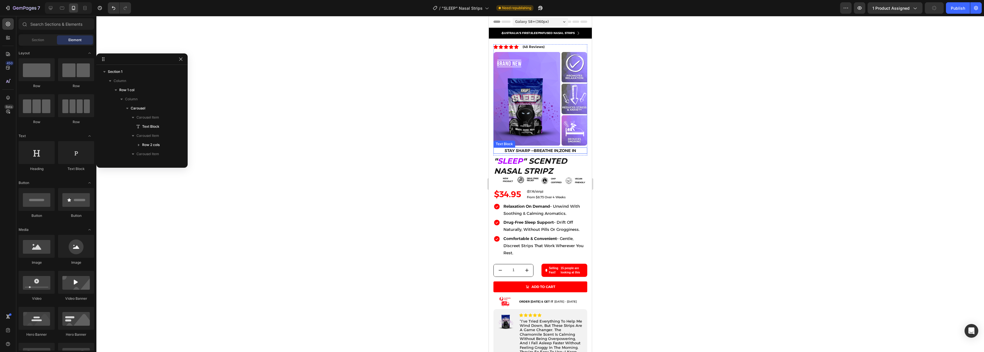
click at [532, 156] on h2 "" SLEEP " SCENTED NASAL STRIPZ" at bounding box center [540, 166] width 94 height 21
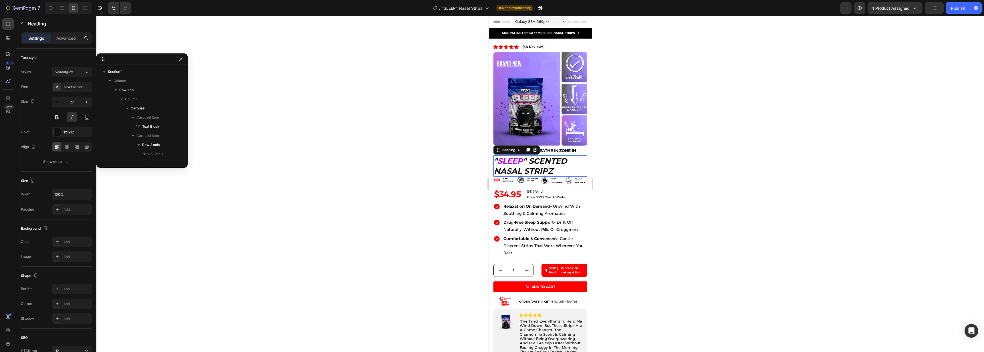
scroll to position [191, 0]
click at [532, 156] on h2 "" SLEEP " SCENTED NASAL STRIPZ" at bounding box center [540, 166] width 94 height 21
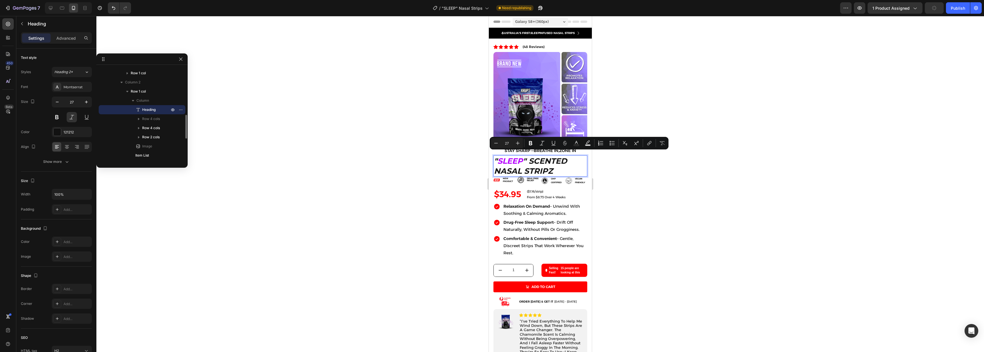
click at [527, 156] on p "" SLEEP " SCENTED NASAL STRIPZ" at bounding box center [540, 166] width 93 height 20
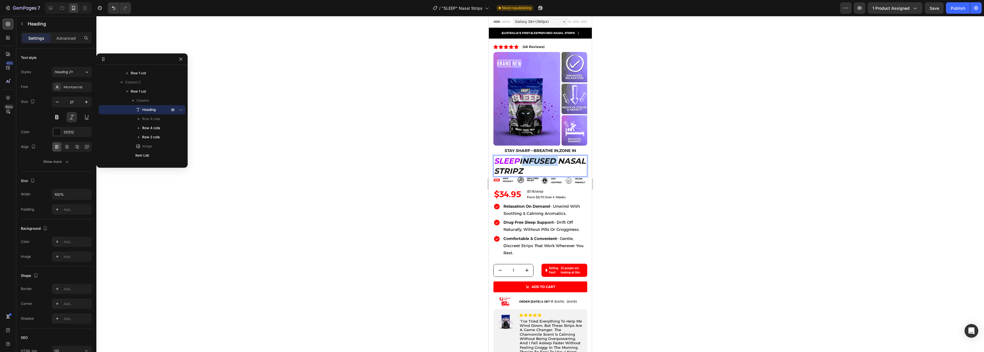
drag, startPoint x: 562, startPoint y: 154, endPoint x: 522, endPoint y: 156, distance: 39.2
click at [522, 156] on p "SLEEP INFUSED NASAL STRIPZ" at bounding box center [540, 166] width 93 height 20
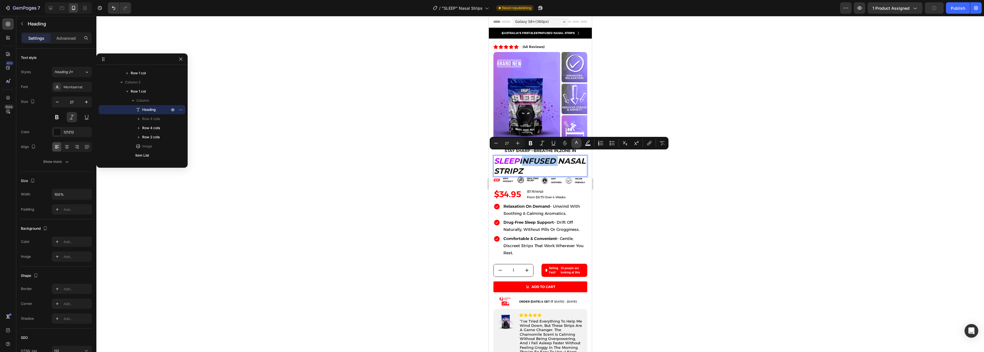
click at [578, 146] on rect "Editor contextual toolbar" at bounding box center [576, 145] width 5 height 1
type input "121212"
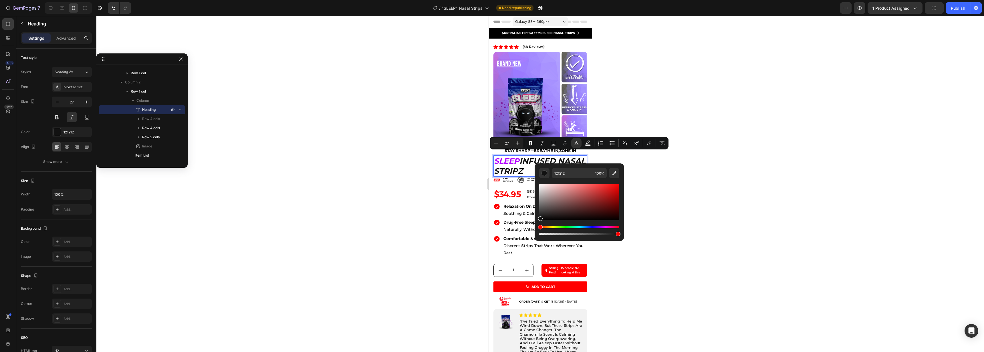
click at [507, 158] on span "SLEEP" at bounding box center [506, 160] width 25 height 9
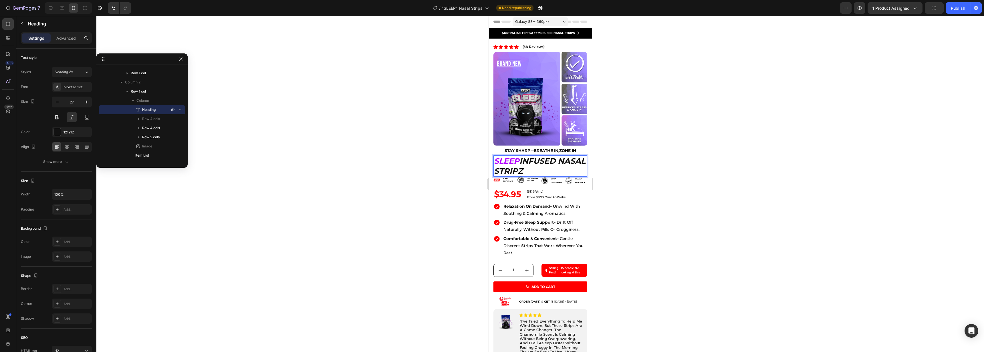
click at [509, 157] on span "SLEEP" at bounding box center [506, 160] width 25 height 9
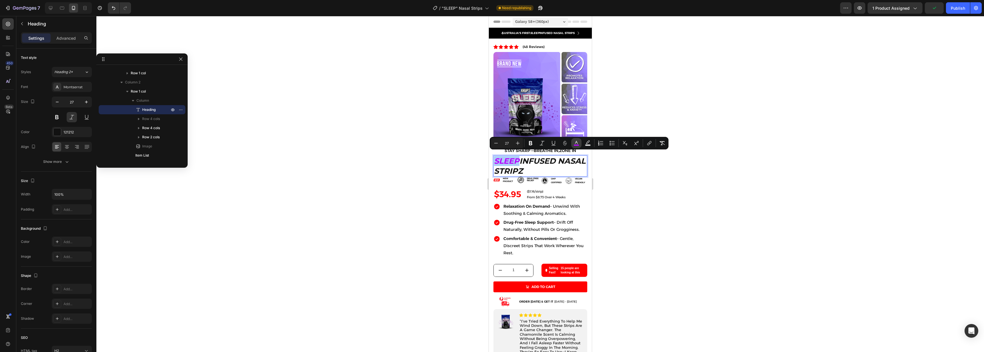
click at [575, 146] on button "color" at bounding box center [576, 143] width 10 height 10
type input "B600FF"
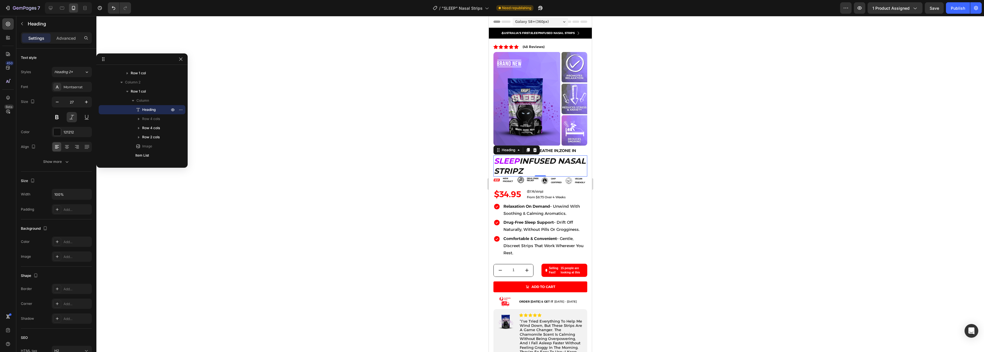
click at [562, 168] on p "SLEEP INFUSED NASAL STRIPZ" at bounding box center [540, 166] width 93 height 20
click at [510, 156] on span "SLEEP" at bounding box center [506, 160] width 25 height 9
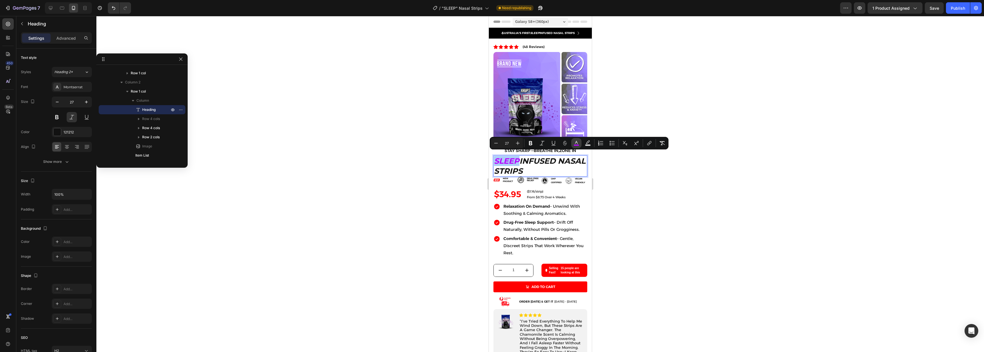
click at [577, 145] on rect "Editor contextual toolbar" at bounding box center [576, 145] width 5 height 1
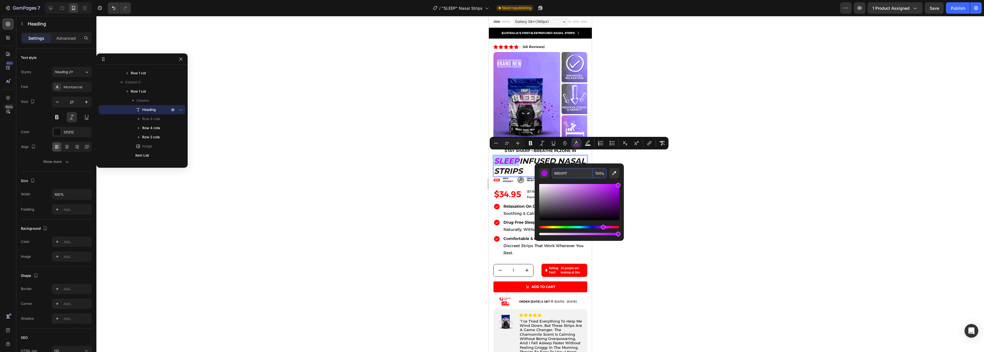
click at [564, 177] on input "B600FF" at bounding box center [572, 173] width 41 height 10
click at [559, 158] on p "SLEEP INFUSED NASAL STRIPS" at bounding box center [540, 166] width 93 height 20
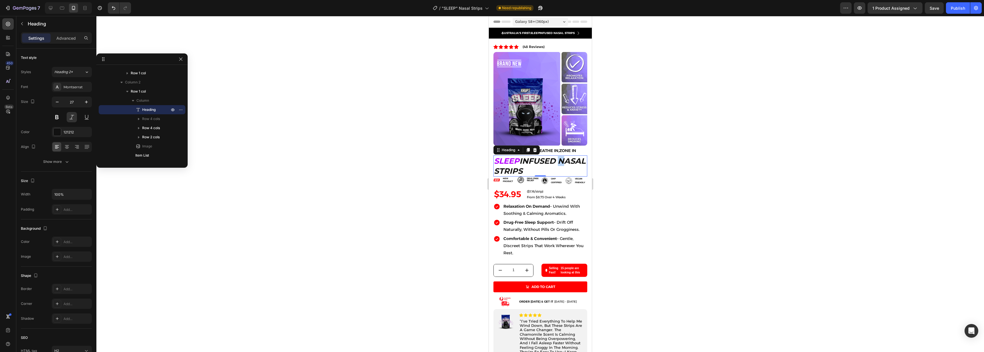
click at [559, 158] on p "SLEEP INFUSED NASAL STRIPS" at bounding box center [540, 166] width 93 height 20
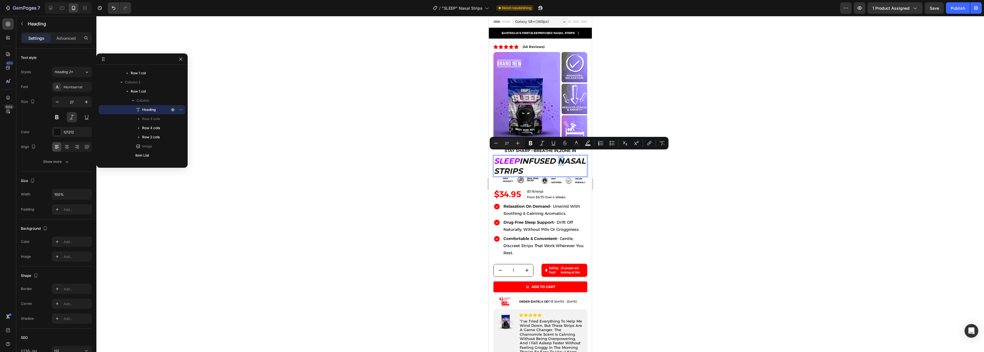
drag, startPoint x: 560, startPoint y: 156, endPoint x: 556, endPoint y: 157, distance: 4.0
click at [556, 157] on p "SLEEP INFUSED NASAL STRIPS" at bounding box center [540, 166] width 93 height 20
click at [557, 156] on p "SLEEP INFUSED NASAL STRIPS" at bounding box center [540, 166] width 93 height 20
click at [522, 156] on p "SLEEP INFUSED NASAL STRIPS" at bounding box center [540, 166] width 93 height 20
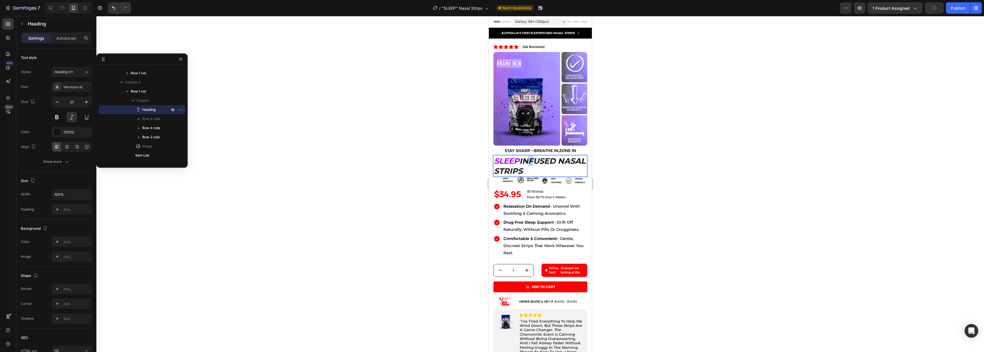
drag, startPoint x: 523, startPoint y: 156, endPoint x: 530, endPoint y: 156, distance: 6.9
click at [530, 156] on p "SLEEP INFUSED NASAL STRIPS" at bounding box center [540, 166] width 93 height 20
drag, startPoint x: 522, startPoint y: 156, endPoint x: 557, endPoint y: 155, distance: 34.9
click at [557, 156] on p "SLEEP INFUSED NASAL STRIPS" at bounding box center [540, 166] width 93 height 20
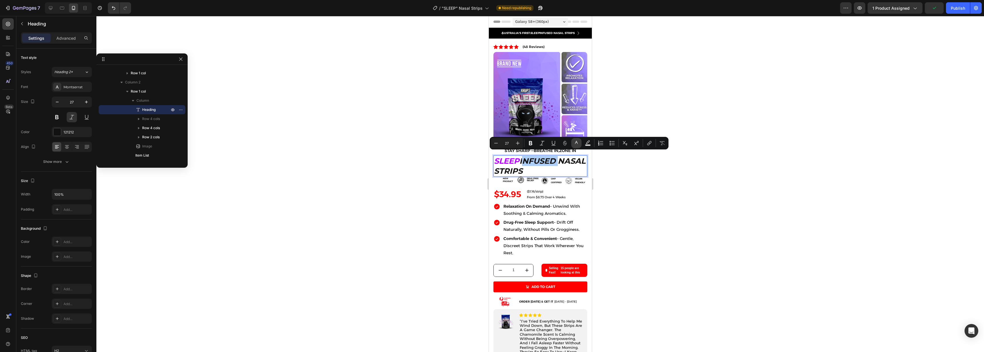
click at [576, 142] on icon "Editor contextual toolbar" at bounding box center [577, 143] width 6 height 6
type input "121212"
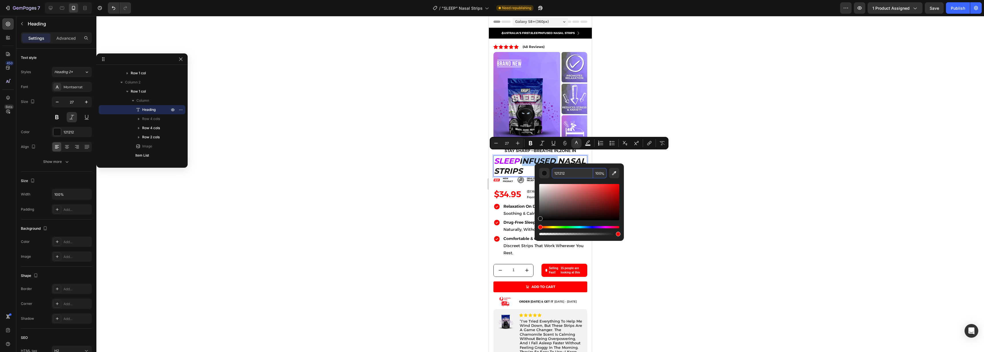
click at [568, 175] on input "121212" at bounding box center [572, 173] width 41 height 10
paste input "B600FF"
type input "B600FF"
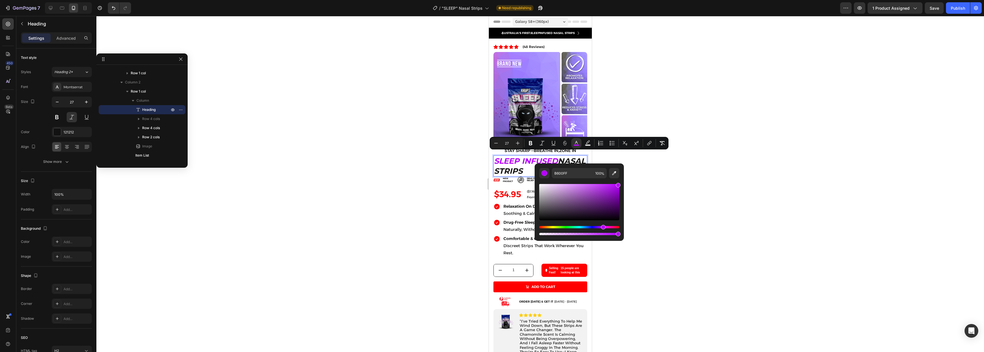
click at [707, 183] on div at bounding box center [540, 184] width 888 height 336
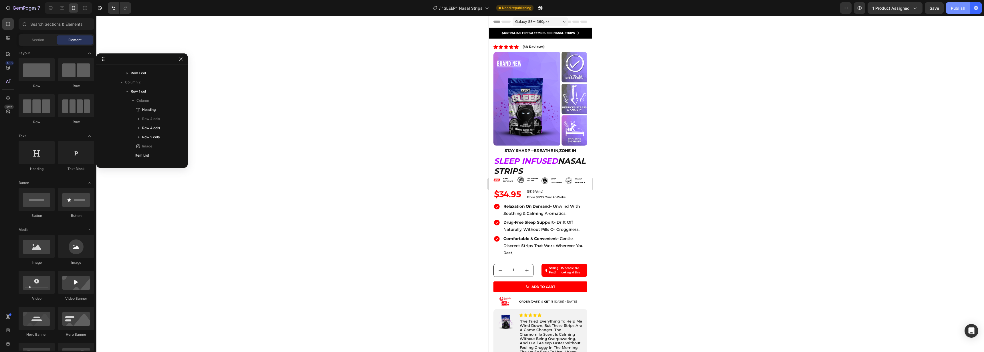
click at [958, 11] on button "Publish" at bounding box center [958, 7] width 24 height 11
click at [490, 6] on div "/ "SLEEP" Nasal Strips" at bounding box center [468, 7] width 62 height 11
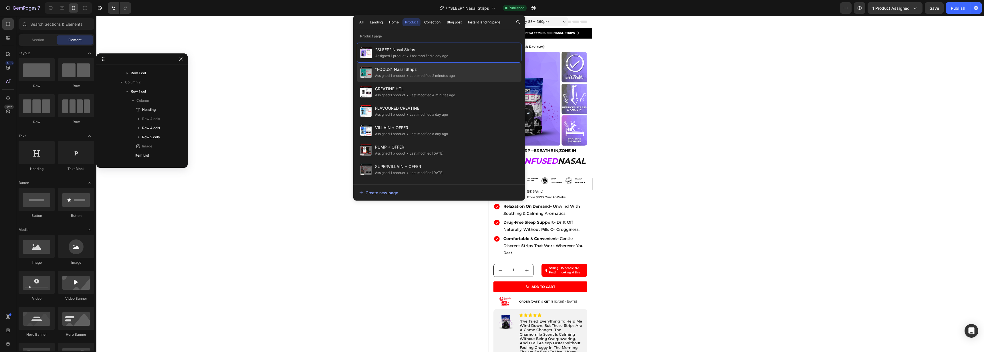
click at [398, 70] on span ""FOCUS" Nasal Stripz" at bounding box center [415, 69] width 80 height 7
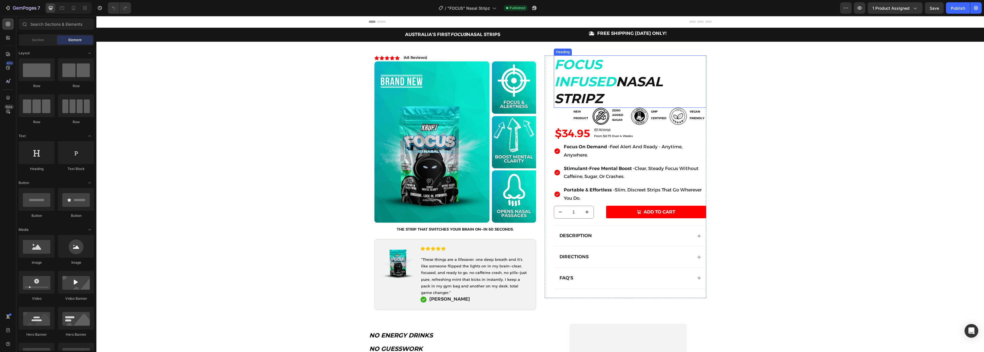
click at [651, 81] on h2 "FOCUS INFUSED NASAL STRIPZ" at bounding box center [630, 81] width 152 height 52
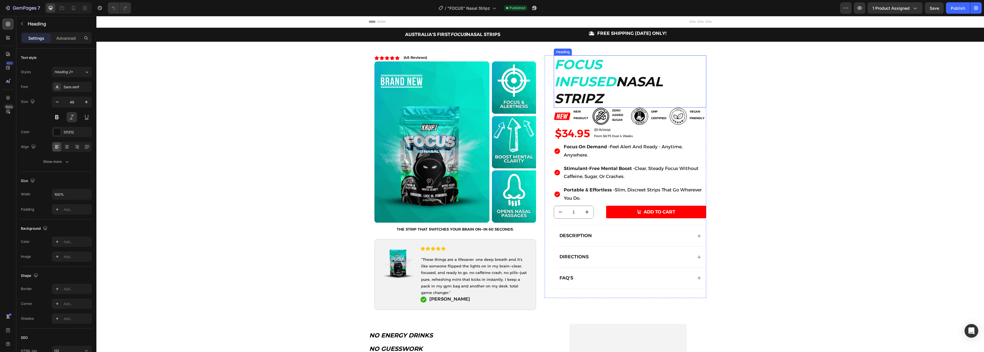
click at [651, 81] on h2 "FOCUS INFUSED NASAL STRIPZ" at bounding box center [630, 81] width 152 height 52
click at [653, 83] on p "FOCUS INFUSED NASAL STRIPZ" at bounding box center [629, 81] width 151 height 51
click at [955, 11] on div "Publish" at bounding box center [958, 8] width 14 height 6
click at [459, 281] on span "“These things are a lifesaver. one deep breath and it’s like someone flipped th…" at bounding box center [474, 275] width 106 height 37
click at [471, 297] on div at bounding box center [474, 298] width 11 height 2
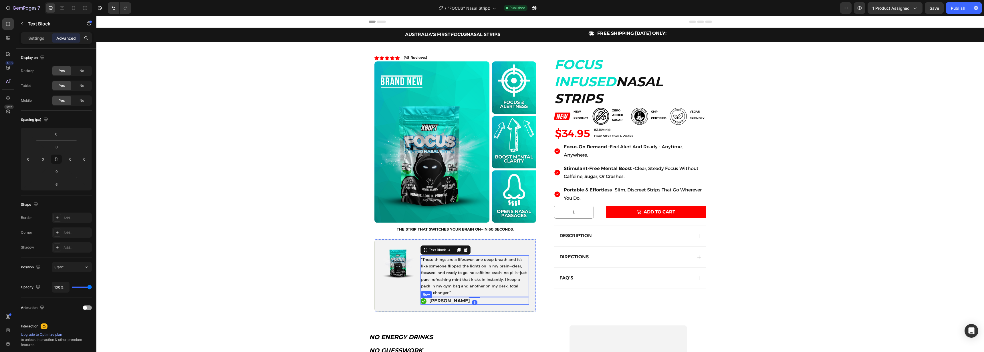
click at [489, 305] on div "Image Icon Icon Icon Icon Icon Icon List “These things are a lifesaver. one dee…" at bounding box center [455, 275] width 162 height 72
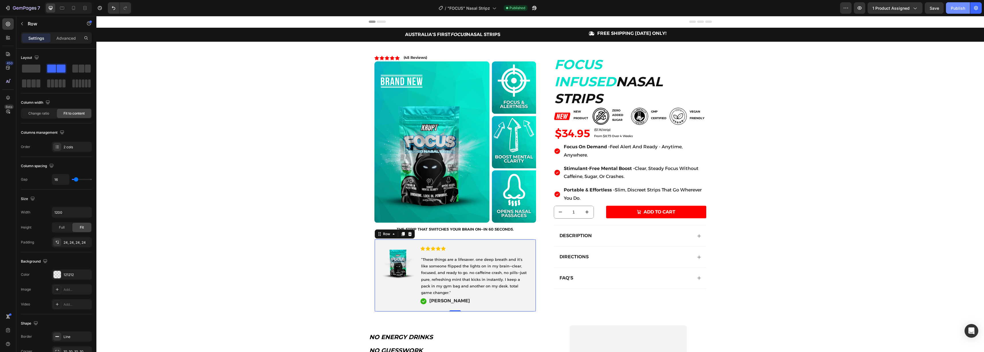
click at [954, 10] on div "Publish" at bounding box center [958, 8] width 14 height 6
click at [493, 7] on icon at bounding box center [494, 8] width 6 height 6
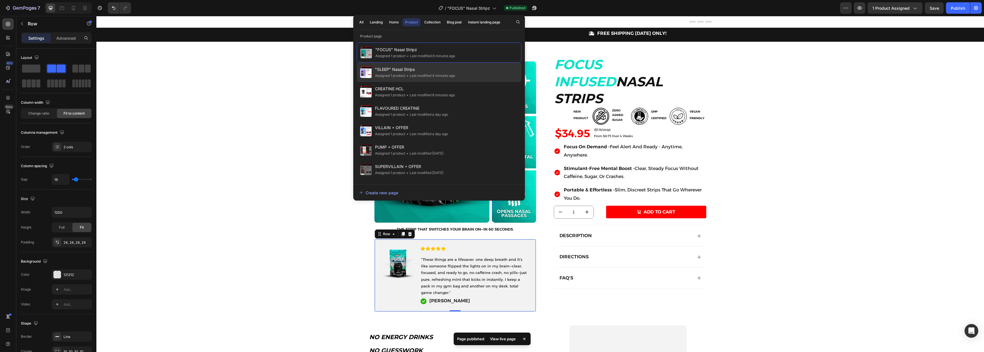
click at [399, 76] on div "Assigned 1 product" at bounding box center [390, 76] width 30 height 6
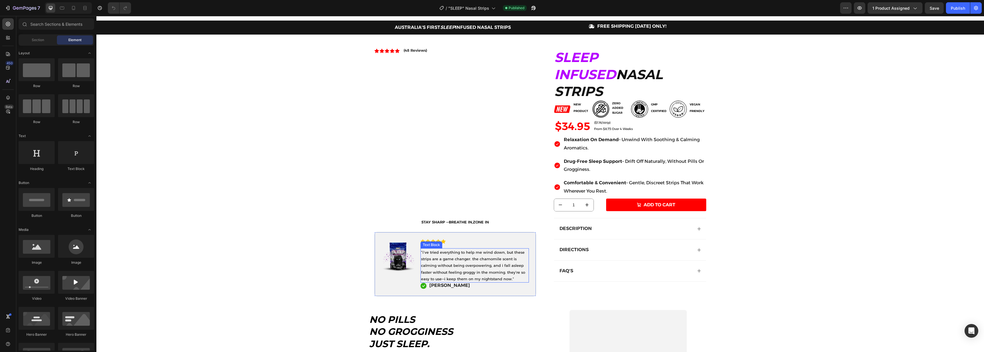
scroll to position [11, 0]
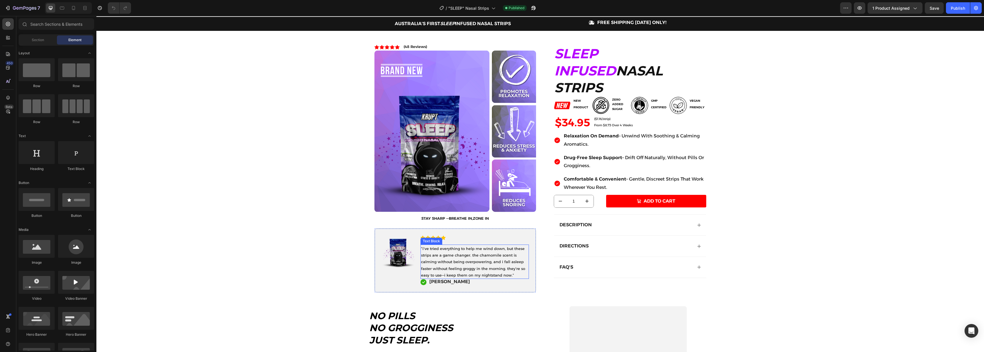
click at [449, 270] on span "“i’ve tried everything to help me wind down, but these strips are a game change…" at bounding box center [473, 262] width 104 height 31
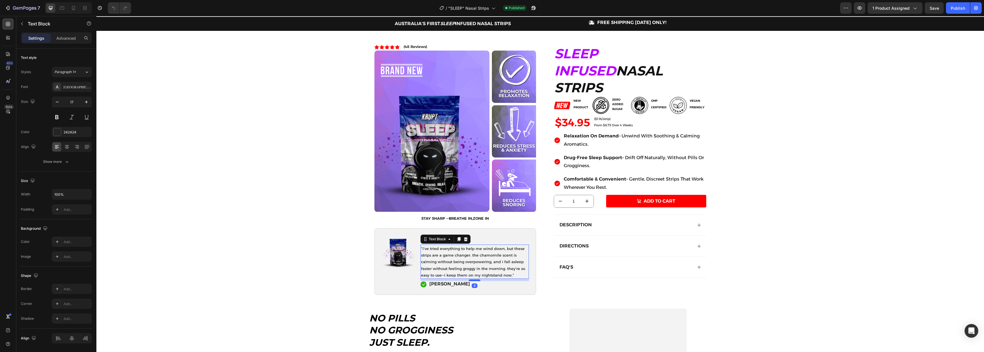
click at [473, 281] on div at bounding box center [474, 281] width 11 height 2
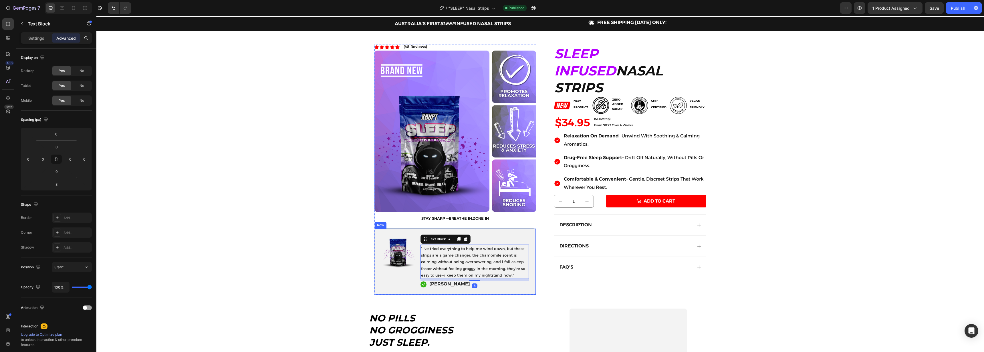
click at [576, 294] on div "SLEEP INFUSED NASAL STRIPS Heading Image NEW PRODUCT Text Block Row Image ZERO …" at bounding box center [626, 170] width 162 height 251
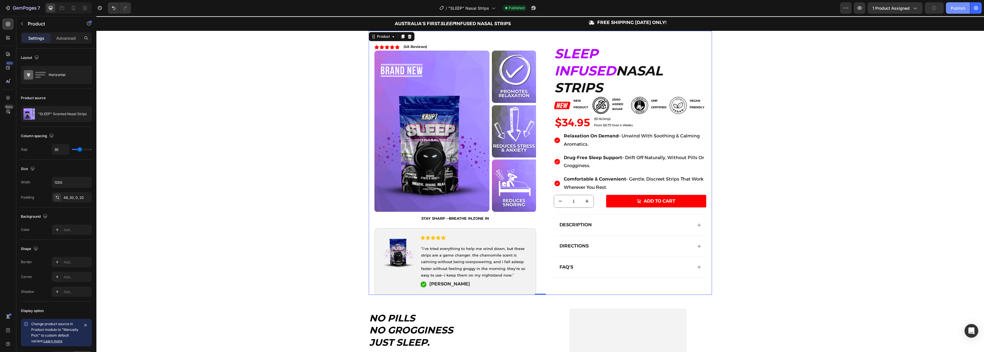
click at [956, 9] on div "Publish" at bounding box center [958, 8] width 14 height 6
